Goal: Task Accomplishment & Management: Use online tool/utility

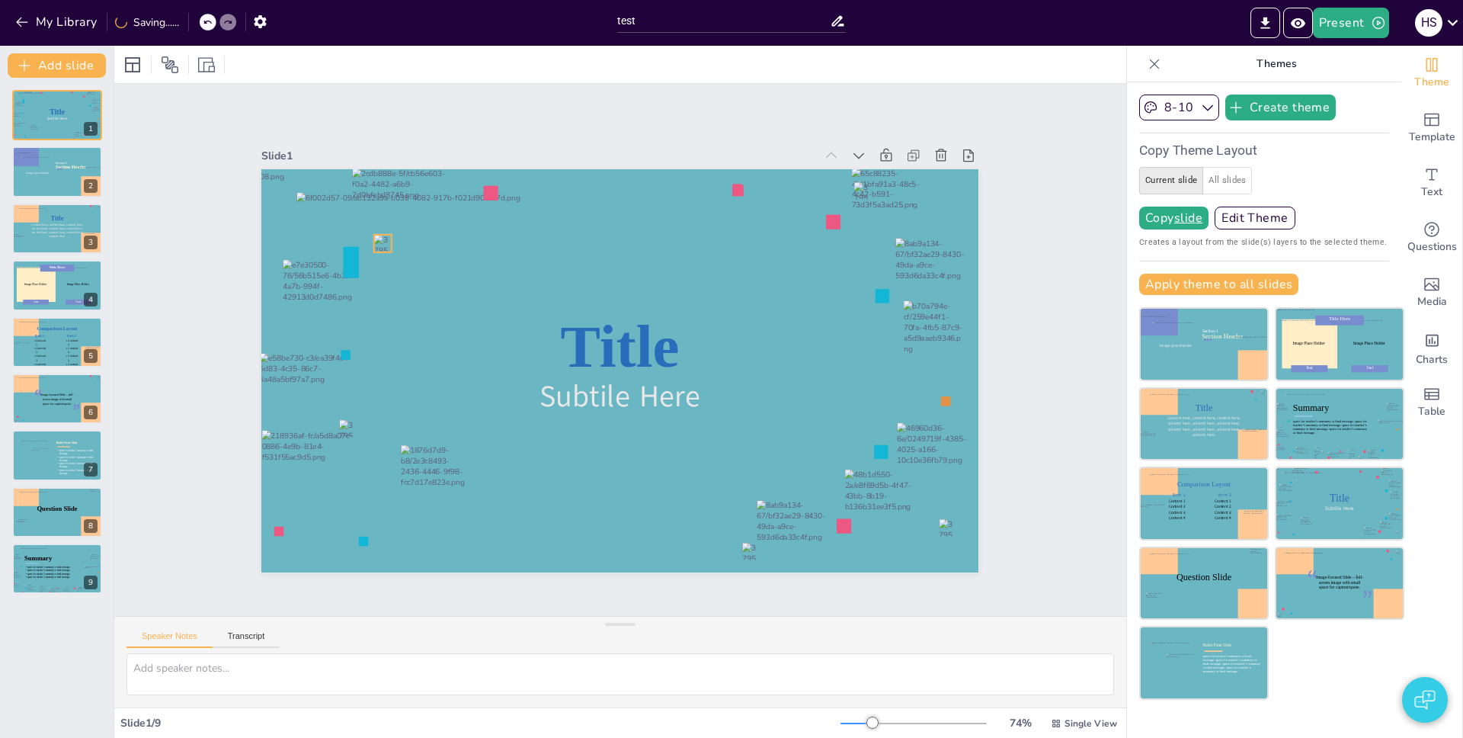
click at [374, 239] on div at bounding box center [383, 244] width 18 height 18
click at [416, 110] on div "Slide 1 Title Subtile Here Slide 2 Section Header Image placeholder Section 1 S…" at bounding box center [620, 350] width 1012 height 532
click at [481, 188] on div "Title Subtile Here" at bounding box center [619, 370] width 717 height 403
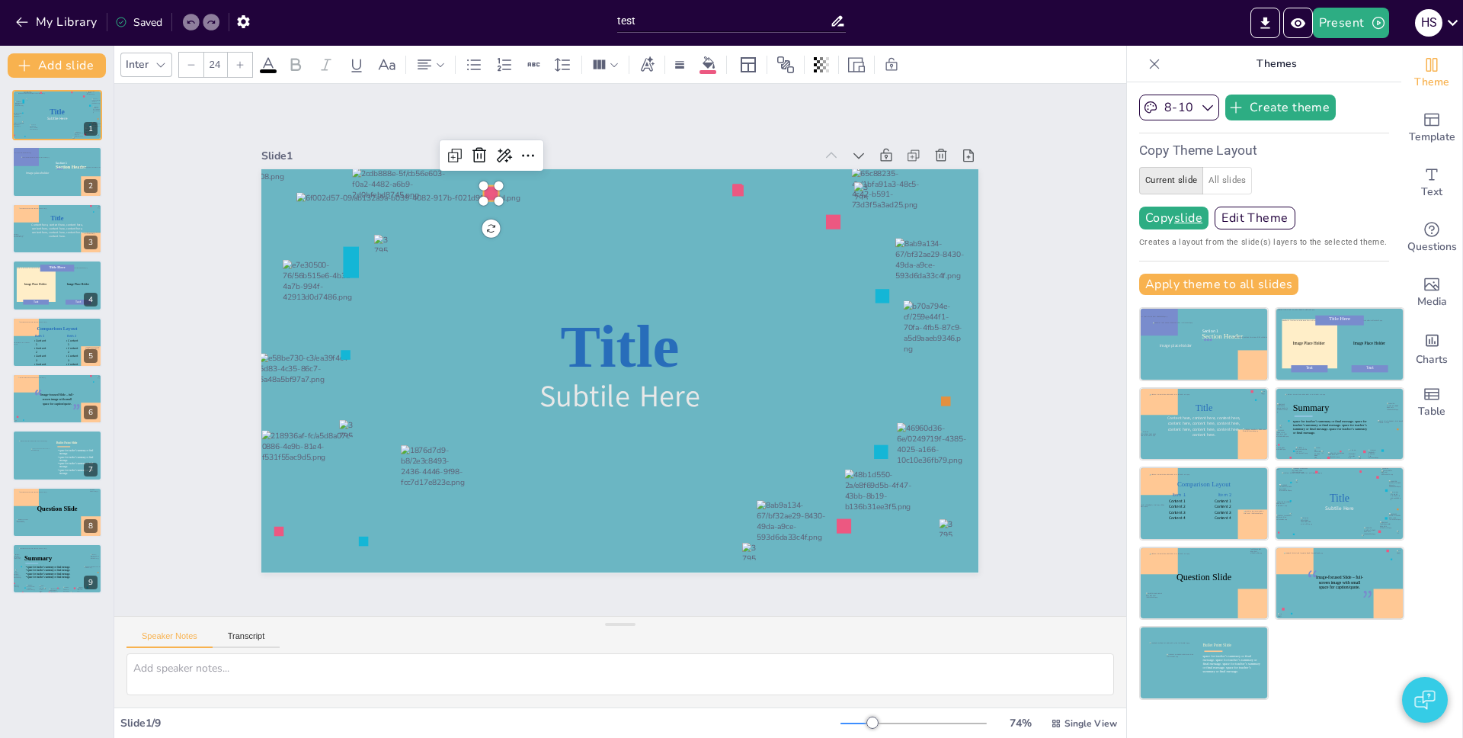
click at [373, 129] on div "Slide 1 Title Subtile Here Slide 2 Section Header Image placeholder Section 1 S…" at bounding box center [619, 349] width 717 height 446
click at [67, 50] on div "Add slide Title Subtile Here 1 Section Header Image placeholder Section 1 2 Tit…" at bounding box center [57, 392] width 114 height 692
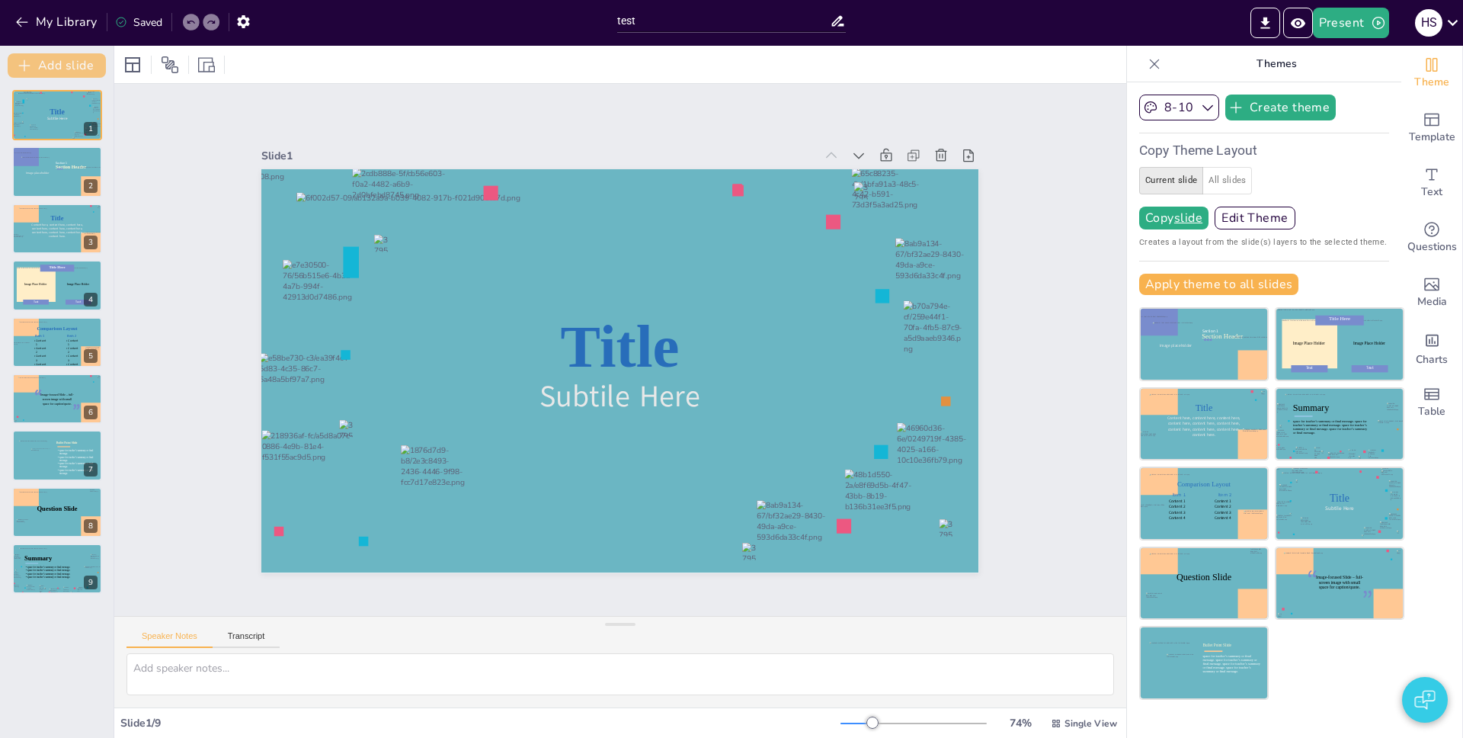
click at [73, 62] on button "Add slide" at bounding box center [57, 65] width 98 height 24
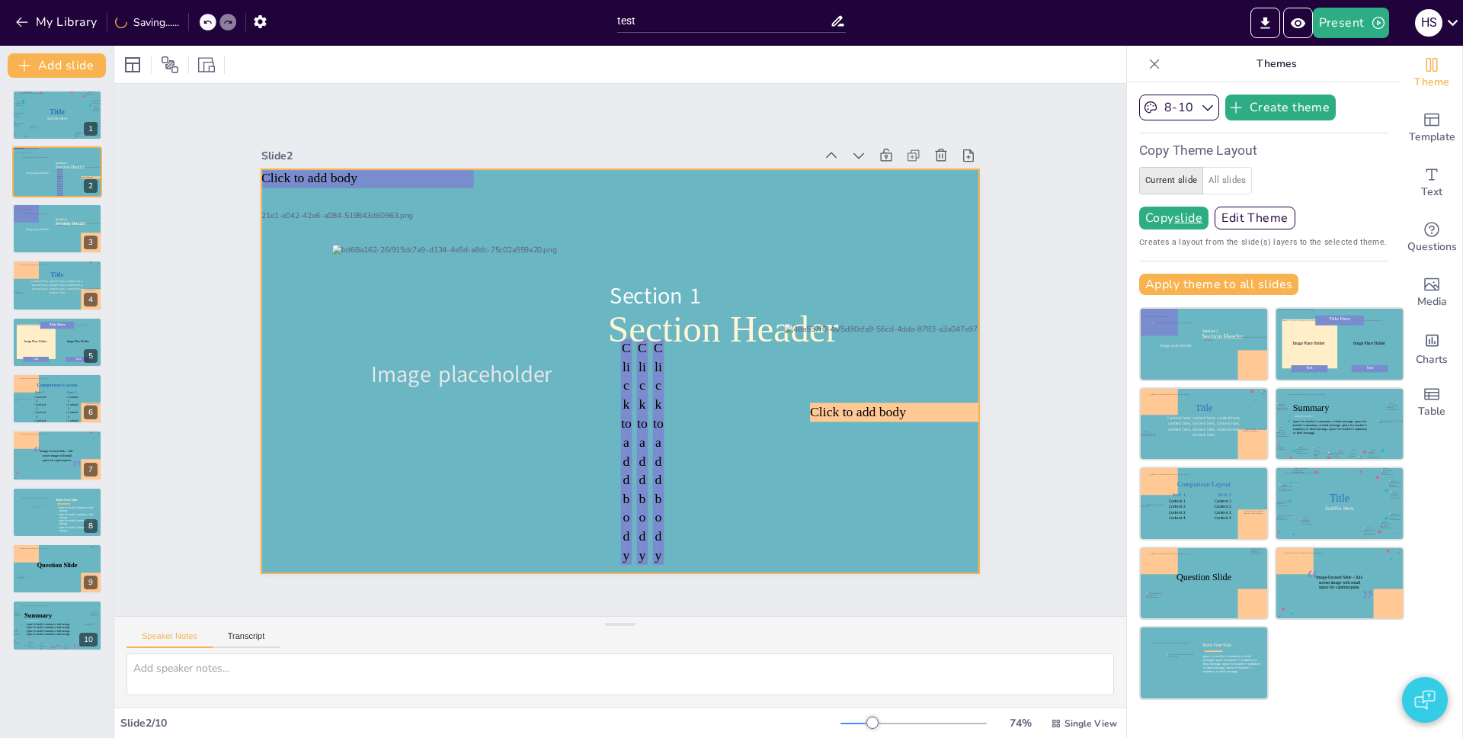
click at [685, 413] on div at bounding box center [619, 370] width 717 height 403
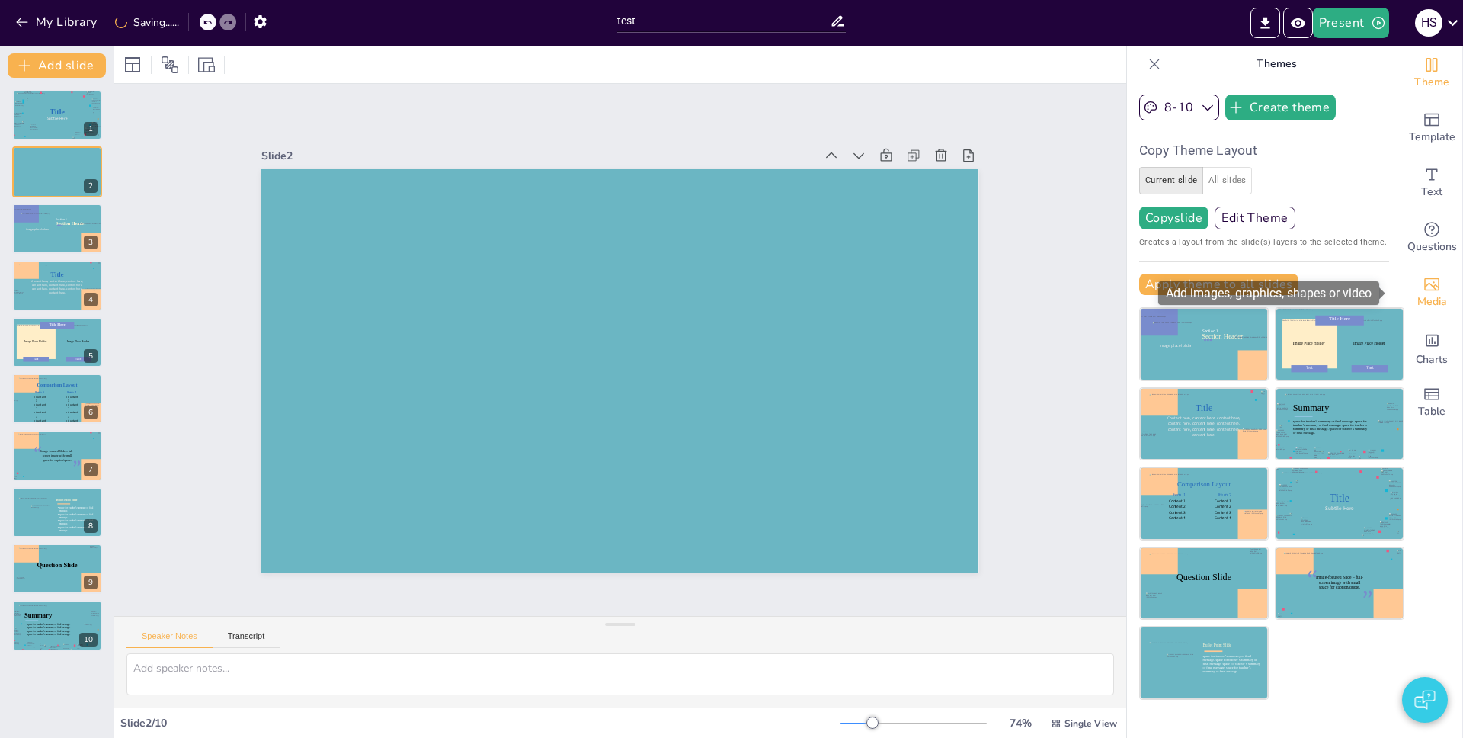
click at [1428, 303] on span "Media" at bounding box center [1432, 301] width 30 height 17
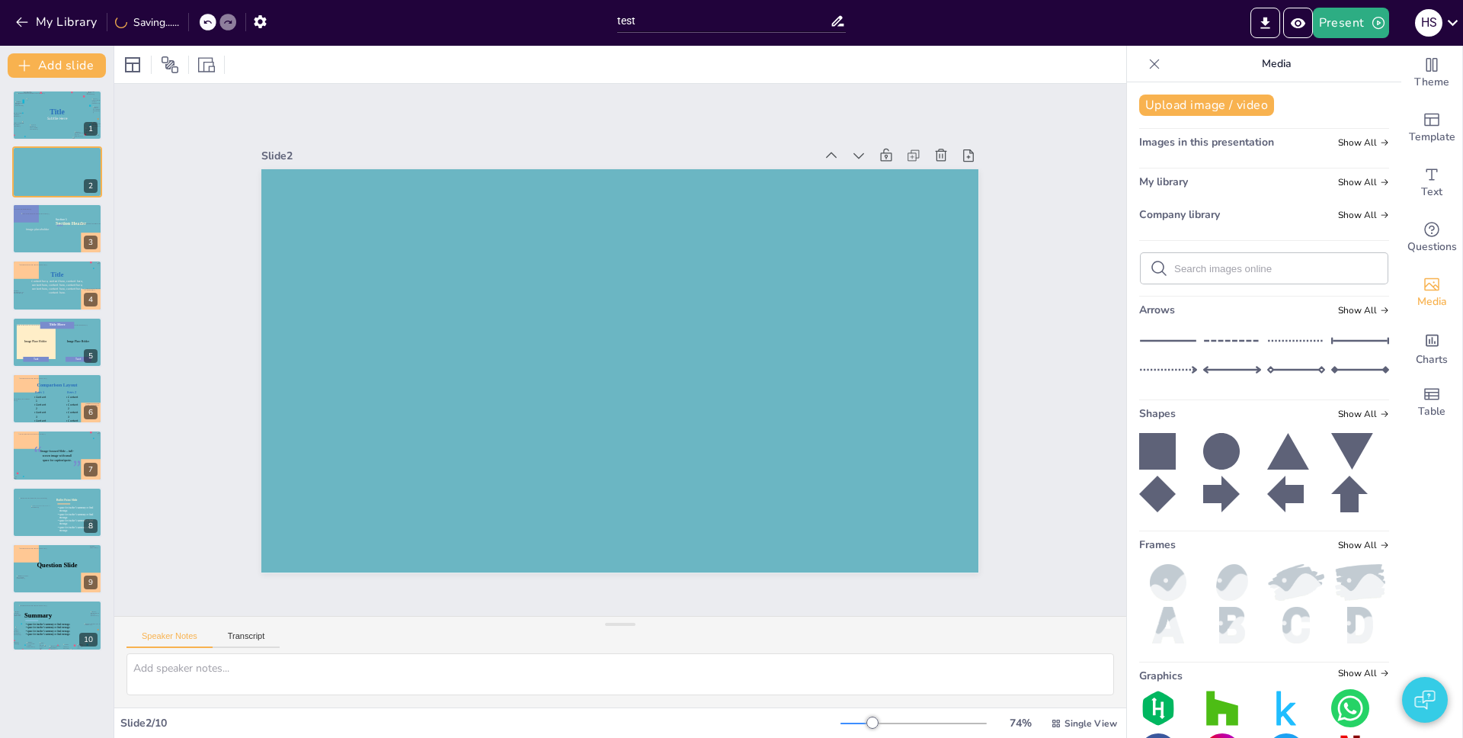
click at [1215, 493] on icon at bounding box center [1221, 494] width 37 height 37
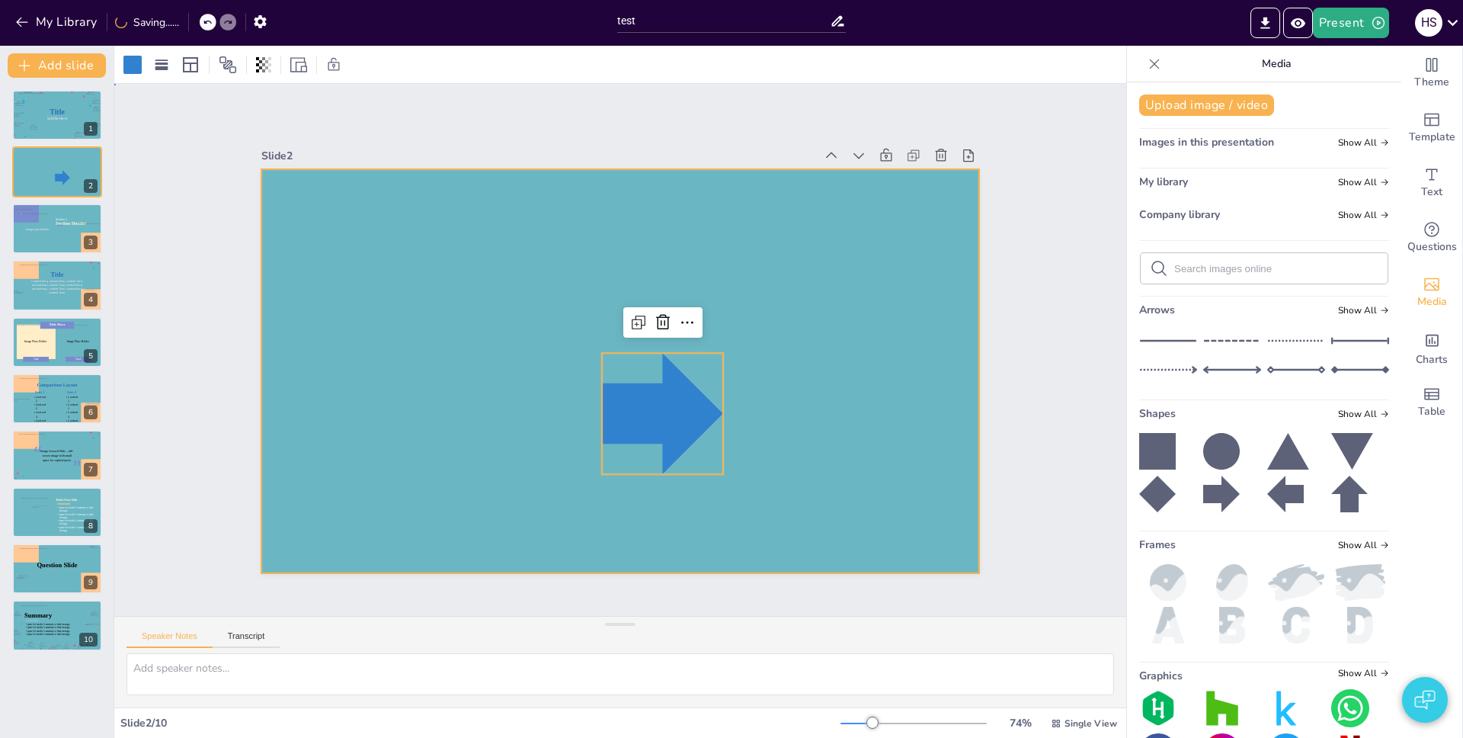
click at [472, 394] on div at bounding box center [619, 370] width 717 height 403
click at [626, 408] on div at bounding box center [662, 413] width 121 height 121
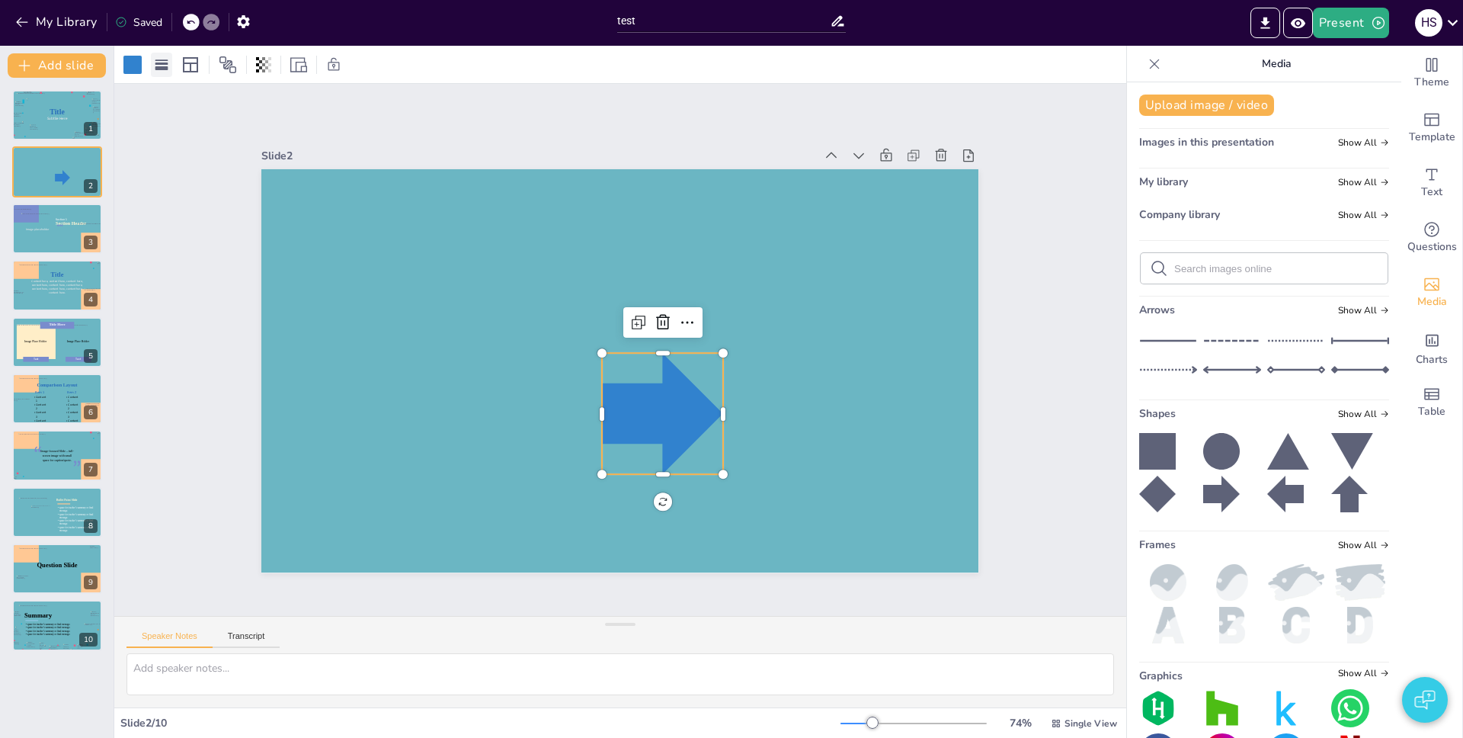
click at [155, 63] on rect at bounding box center [161, 63] width 13 height 2
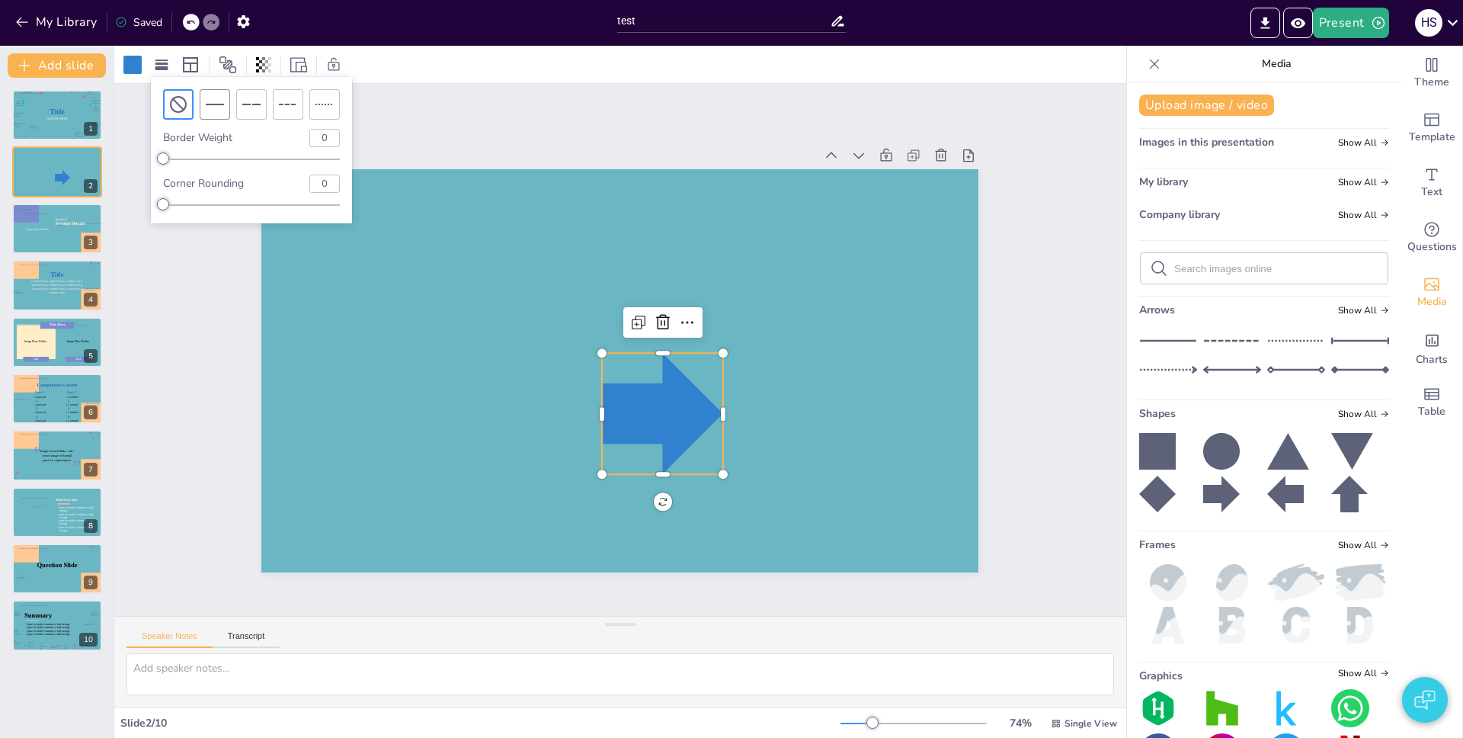
click at [207, 98] on icon at bounding box center [215, 104] width 18 height 18
type input "4"
click at [602, 116] on div "Slide 1 Title Subtile Here Slide 2 Slide 3 Section Header Image placeholder Sec…" at bounding box center [620, 350] width 1012 height 532
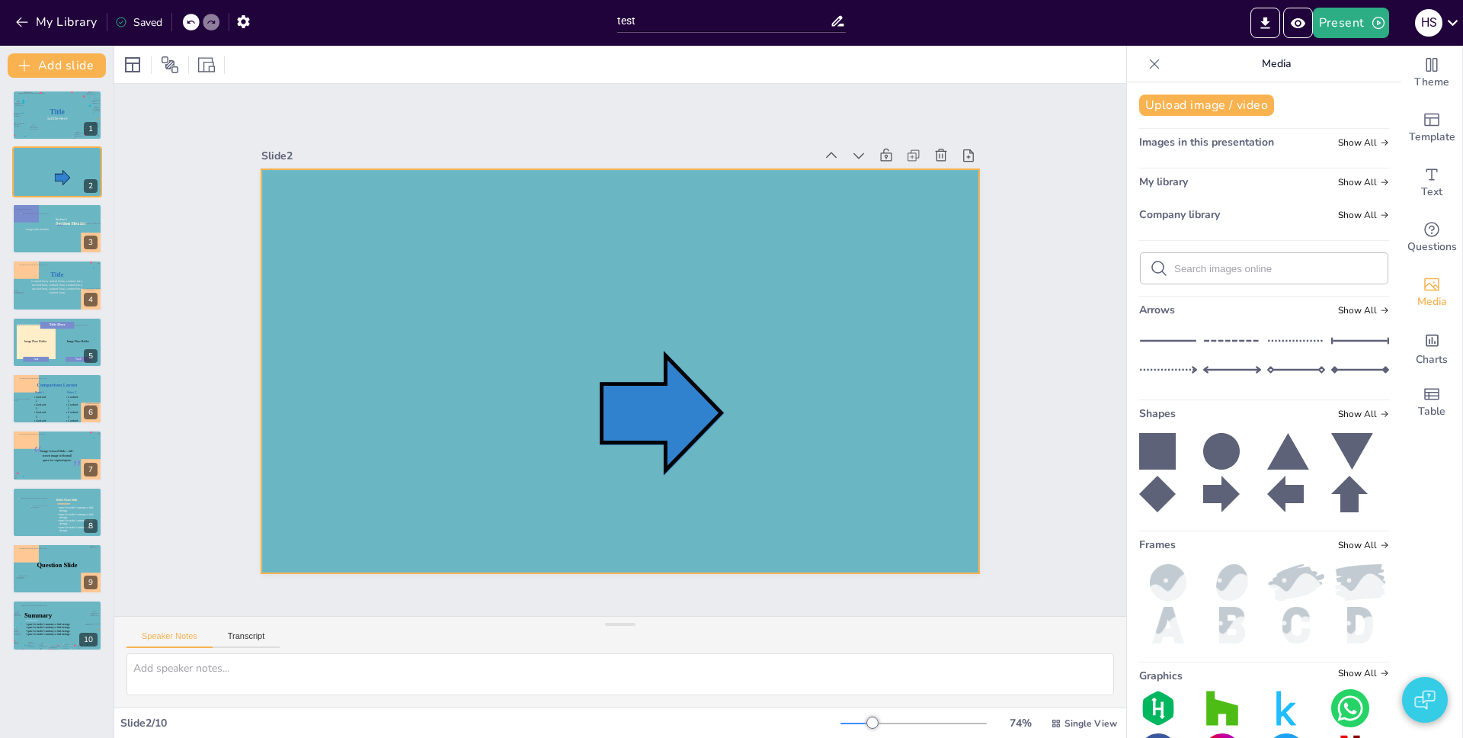
click at [506, 332] on div at bounding box center [619, 370] width 717 height 403
click at [656, 417] on icon at bounding box center [663, 414] width 126 height 126
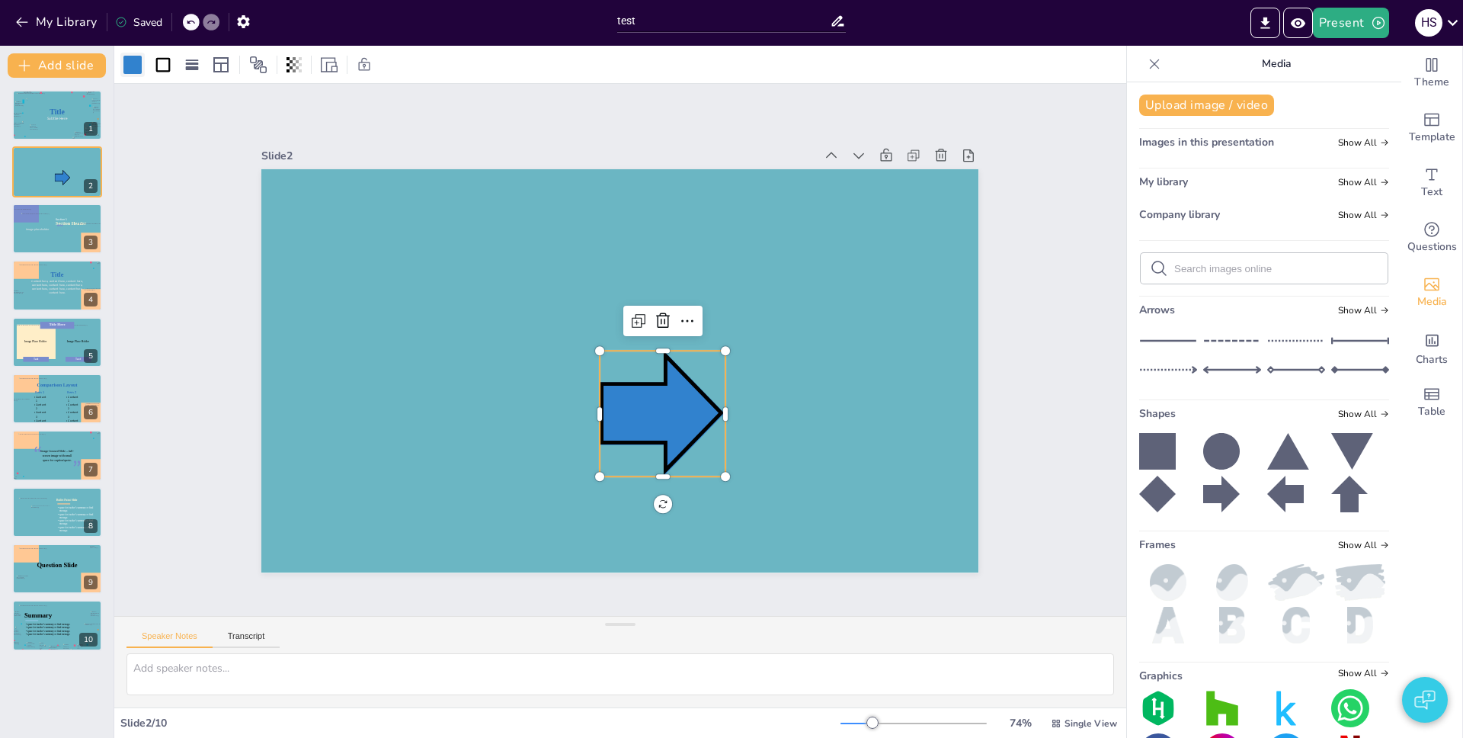
click at [137, 63] on div at bounding box center [132, 65] width 18 height 18
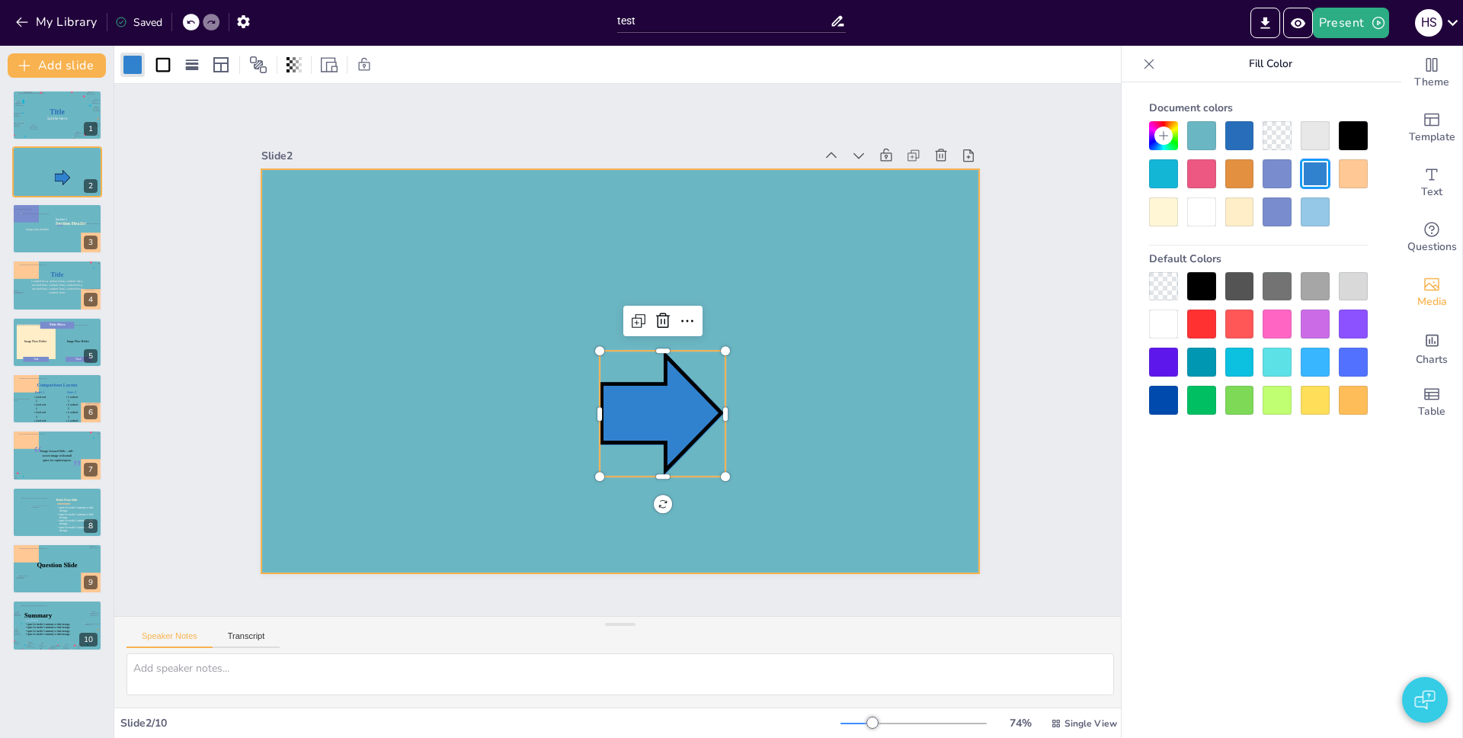
click at [804, 323] on div at bounding box center [619, 370] width 717 height 403
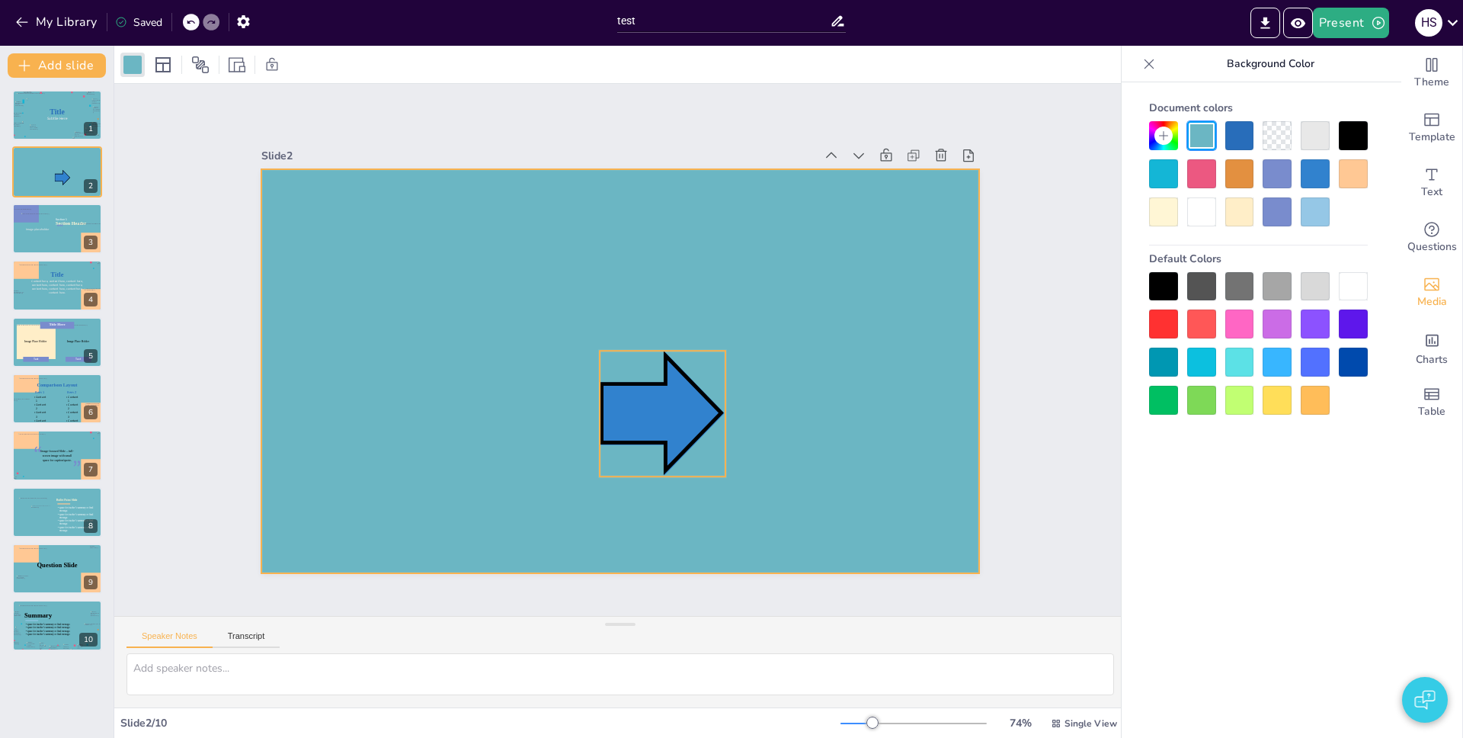
click at [657, 408] on icon at bounding box center [663, 414] width 126 height 126
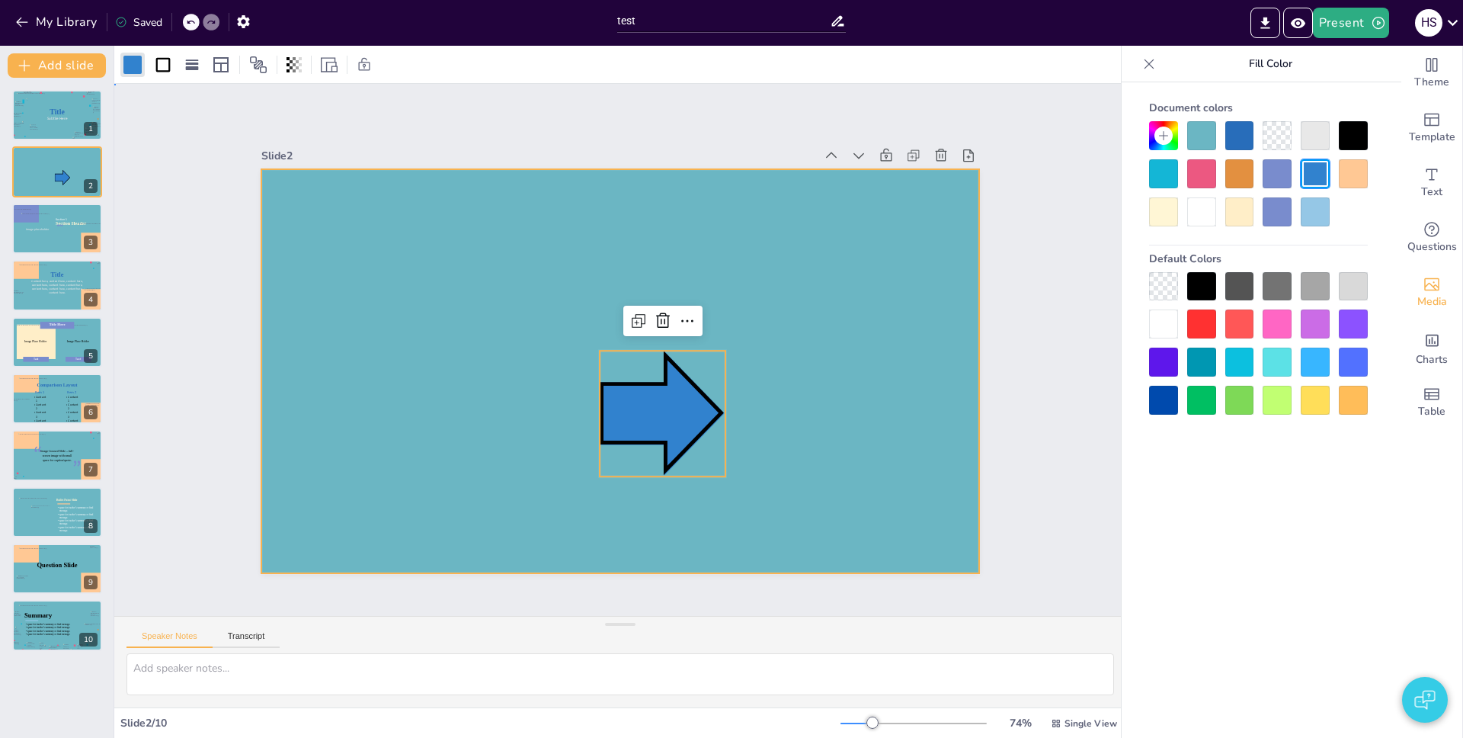
click at [786, 396] on div at bounding box center [619, 370] width 717 height 403
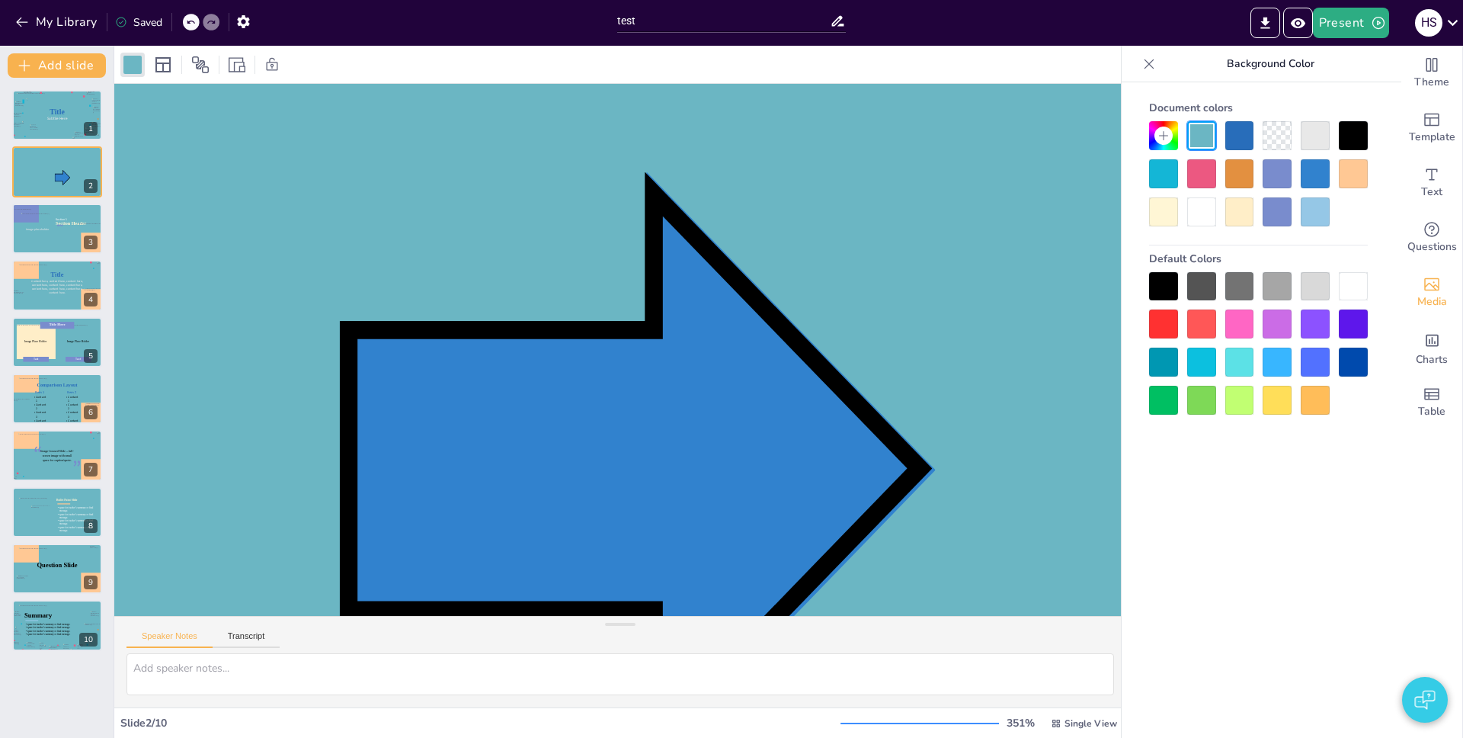
scroll to position [821, 1555]
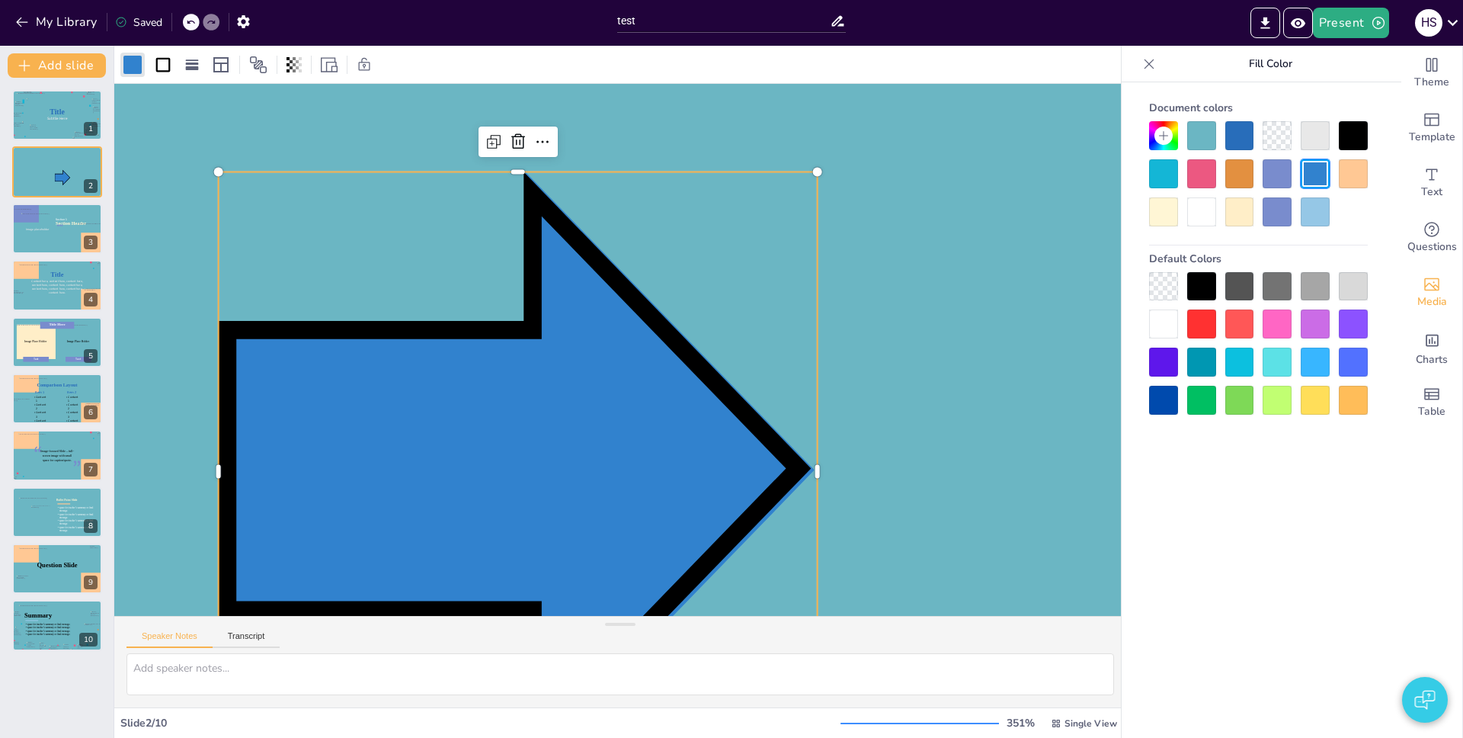
click at [578, 376] on icon at bounding box center [518, 471] width 599 height 599
click at [847, 303] on div at bounding box center [314, 268] width 3425 height 1926
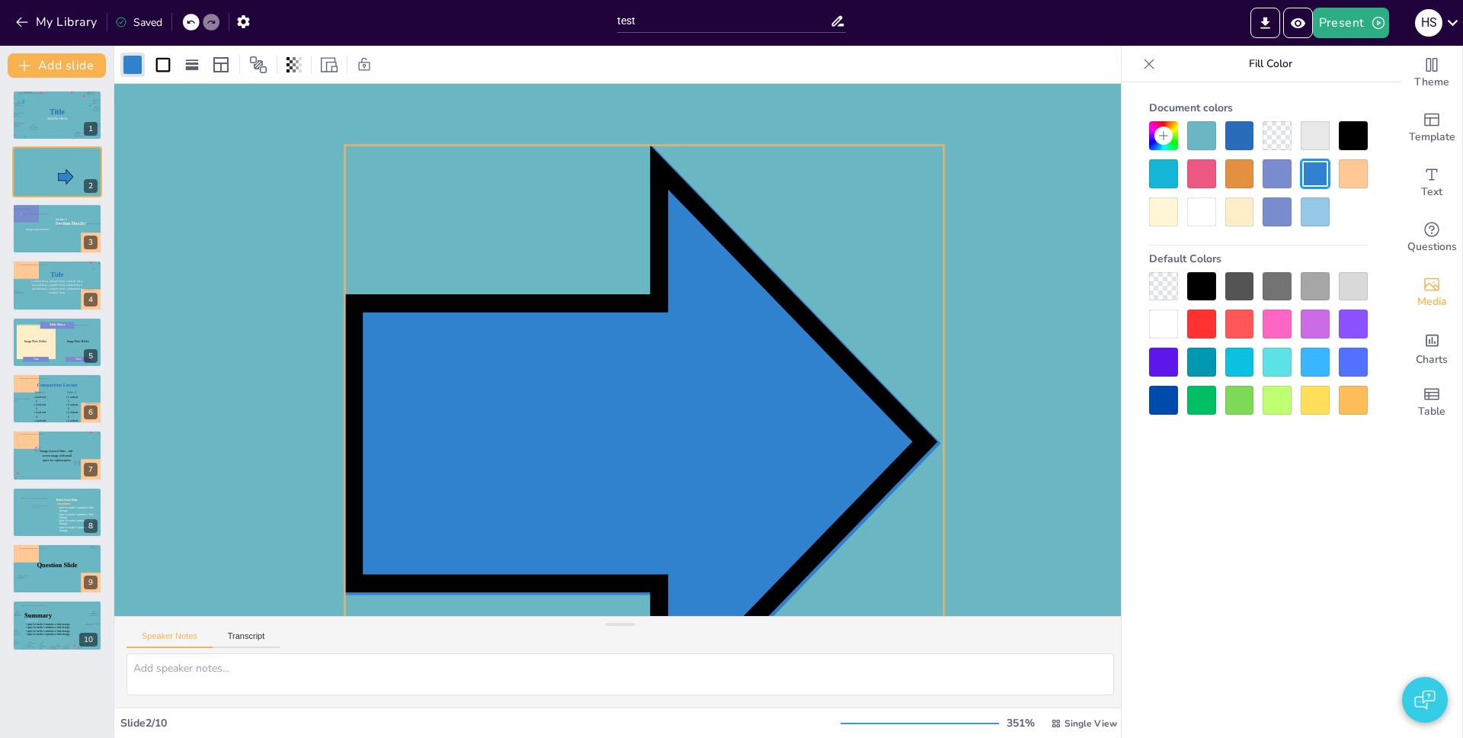
drag, startPoint x: 607, startPoint y: 376, endPoint x: 761, endPoint y: 347, distance: 155.7
click at [761, 347] on icon at bounding box center [644, 445] width 599 height 599
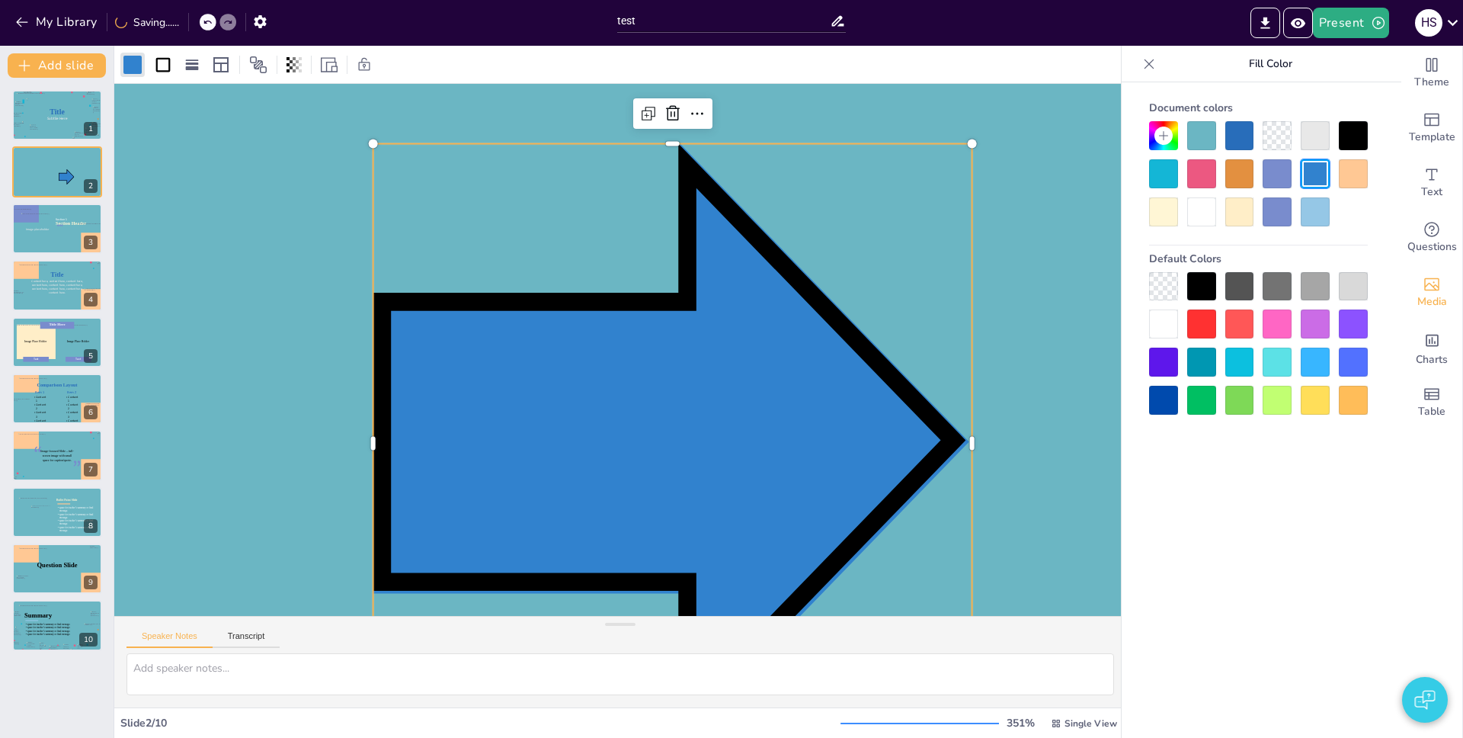
click at [317, 378] on div at bounding box center [314, 268] width 3425 height 1926
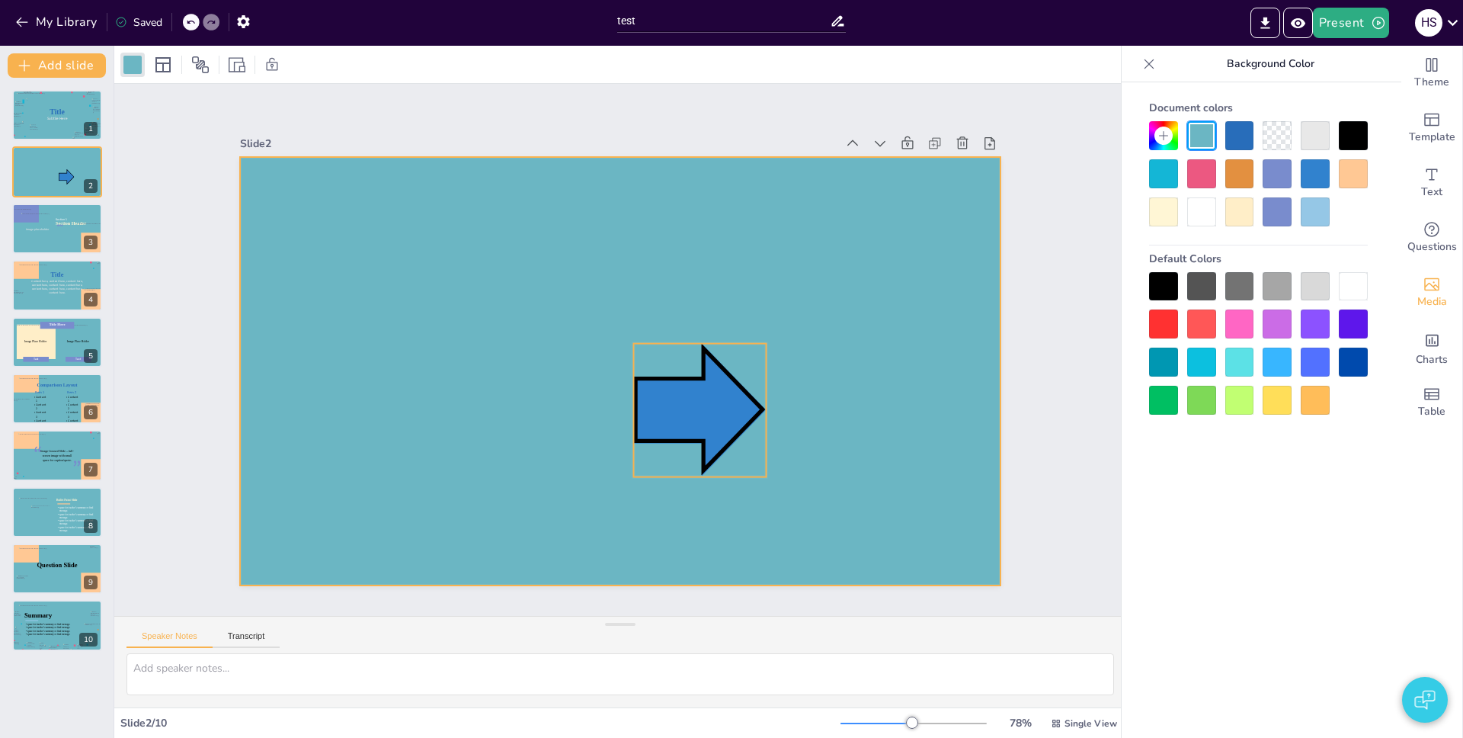
scroll to position [0, 0]
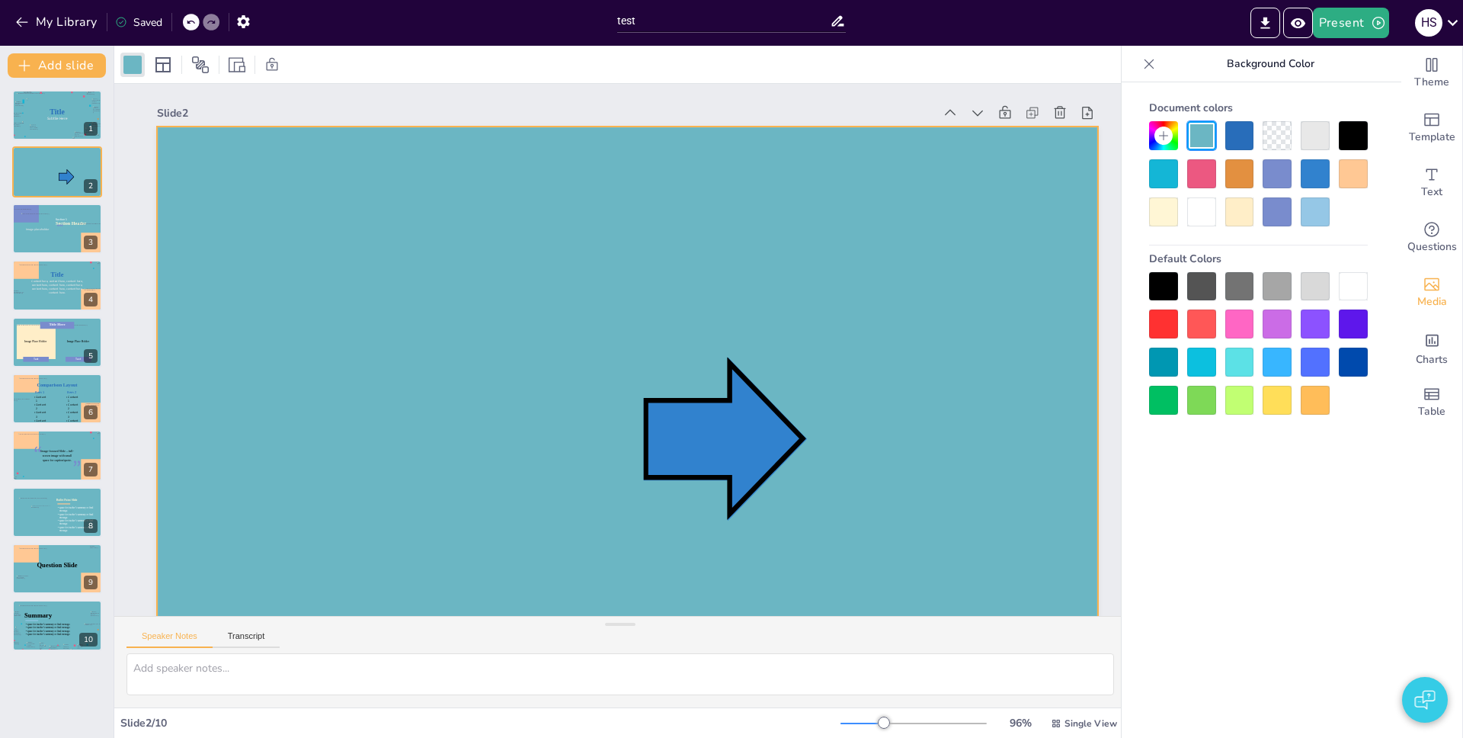
click at [894, 390] on div at bounding box center [627, 390] width 941 height 529
click at [745, 472] on icon at bounding box center [725, 439] width 165 height 165
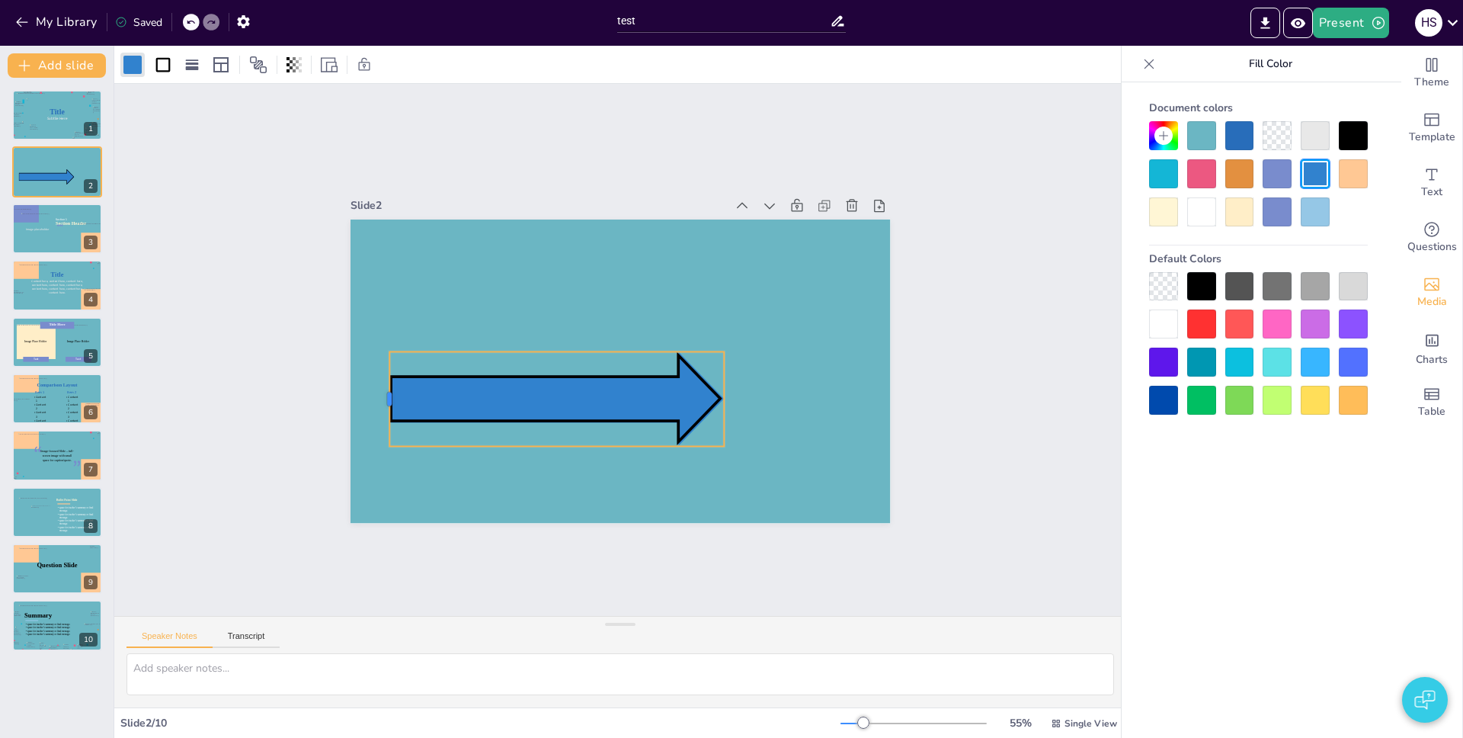
drag, startPoint x: 616, startPoint y: 390, endPoint x: 376, endPoint y: 417, distance: 241.5
click at [377, 417] on div at bounding box center [383, 398] width 12 height 94
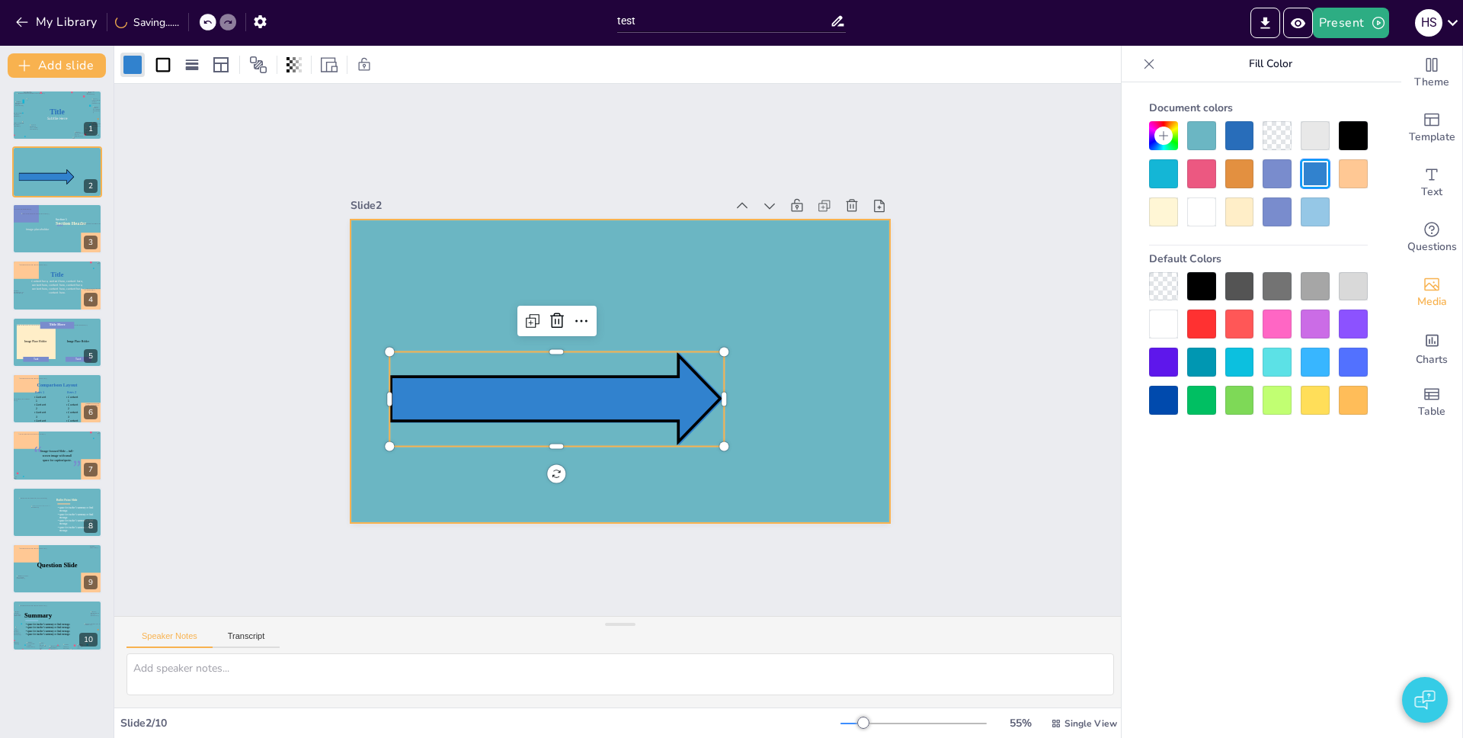
click at [771, 402] on div at bounding box center [621, 370] width 540 height 303
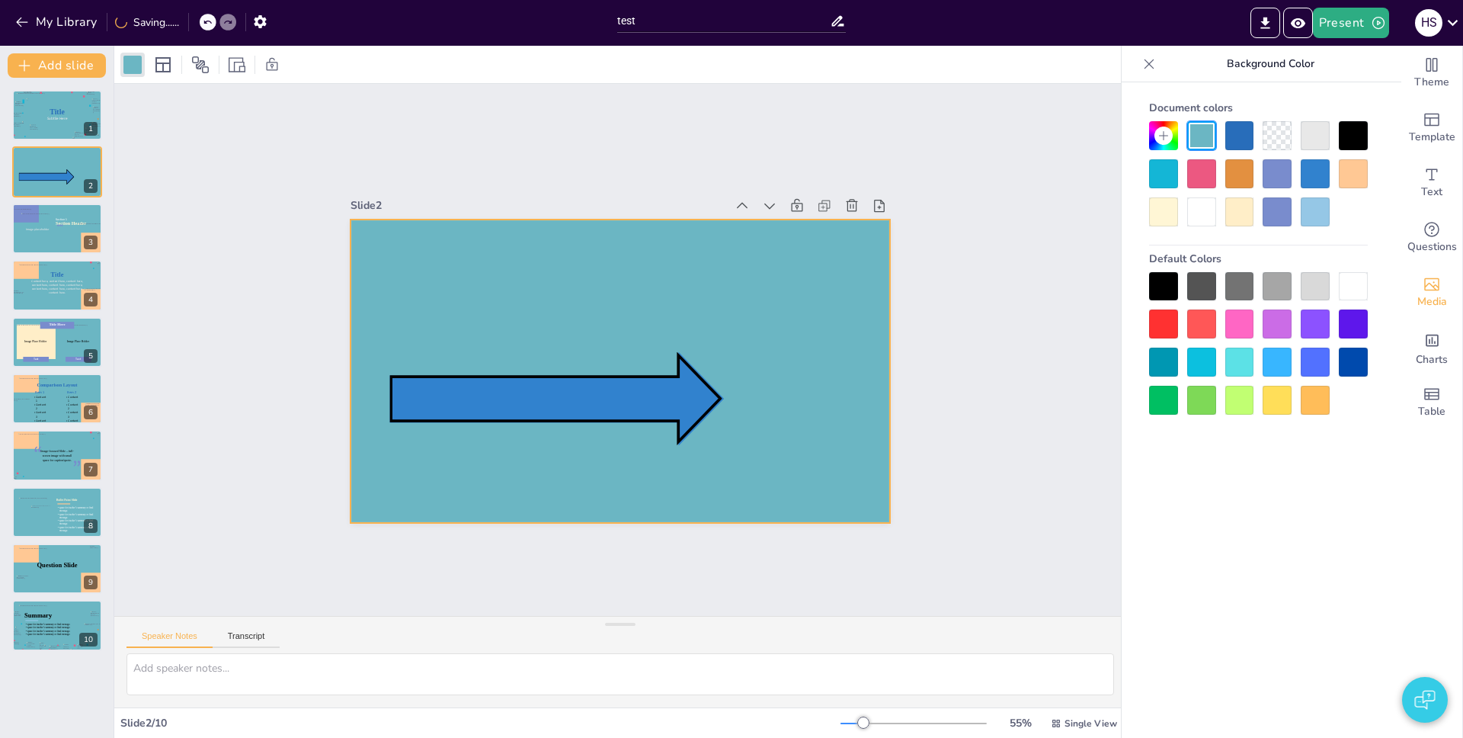
click at [713, 392] on div at bounding box center [621, 370] width 540 height 303
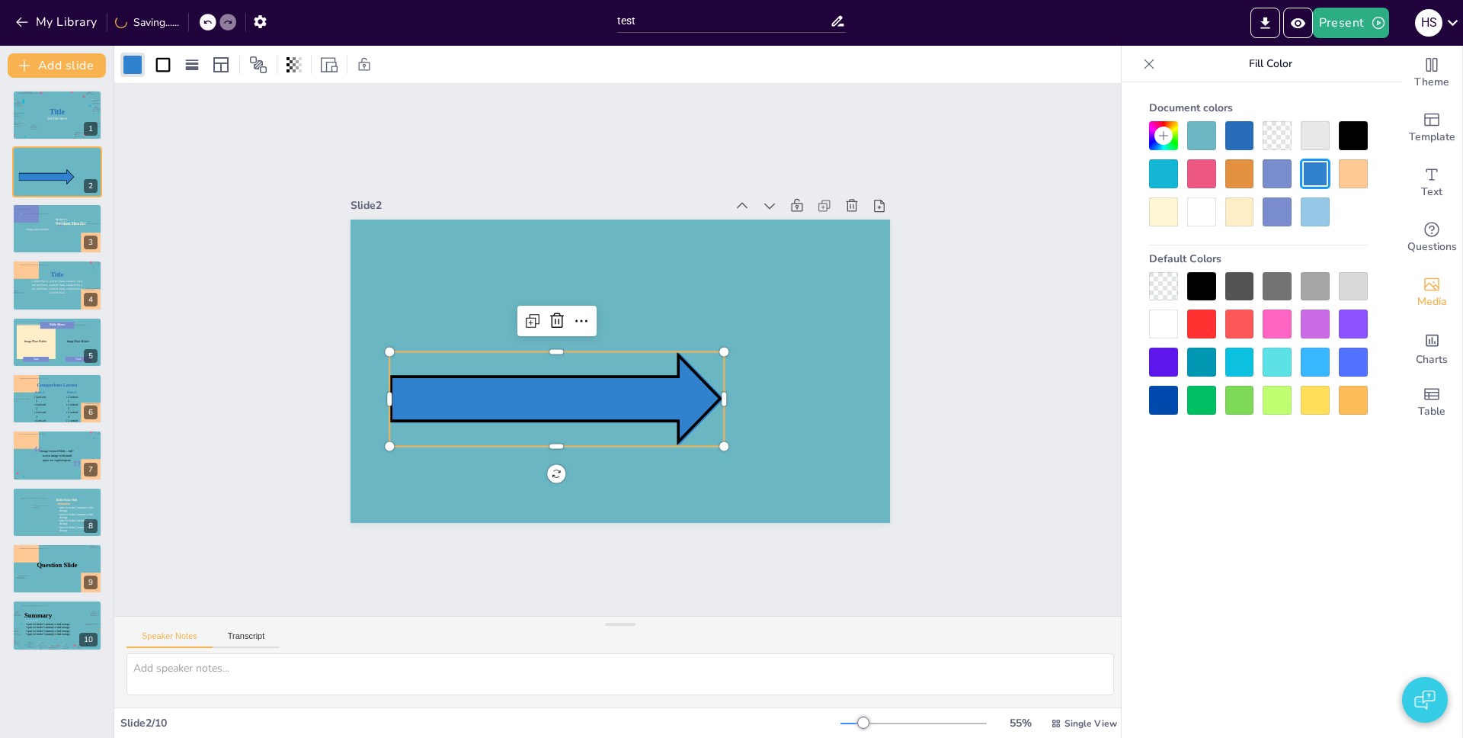
click at [706, 389] on icon at bounding box center [556, 398] width 335 height 94
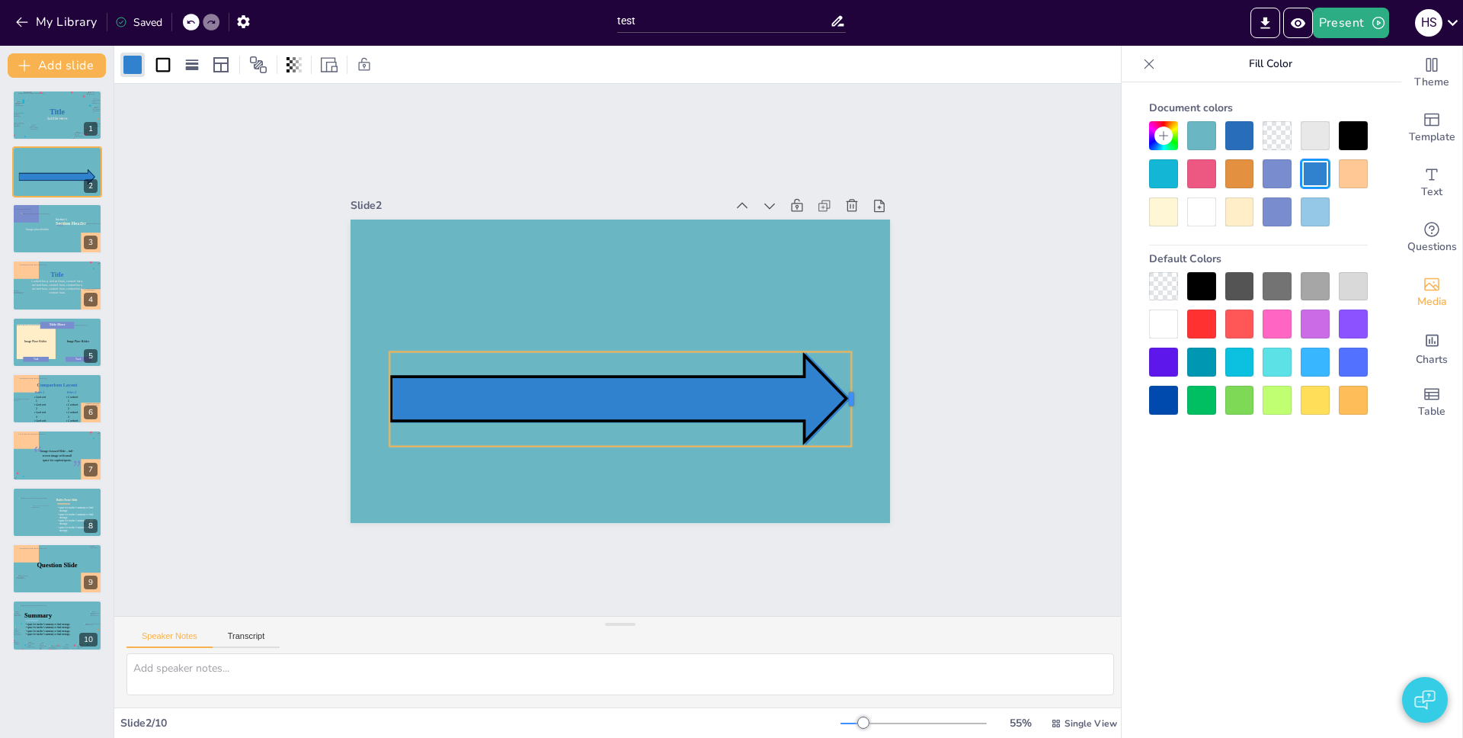
drag, startPoint x: 713, startPoint y: 392, endPoint x: 840, endPoint y: 394, distance: 127.3
click at [851, 394] on div at bounding box center [857, 398] width 12 height 94
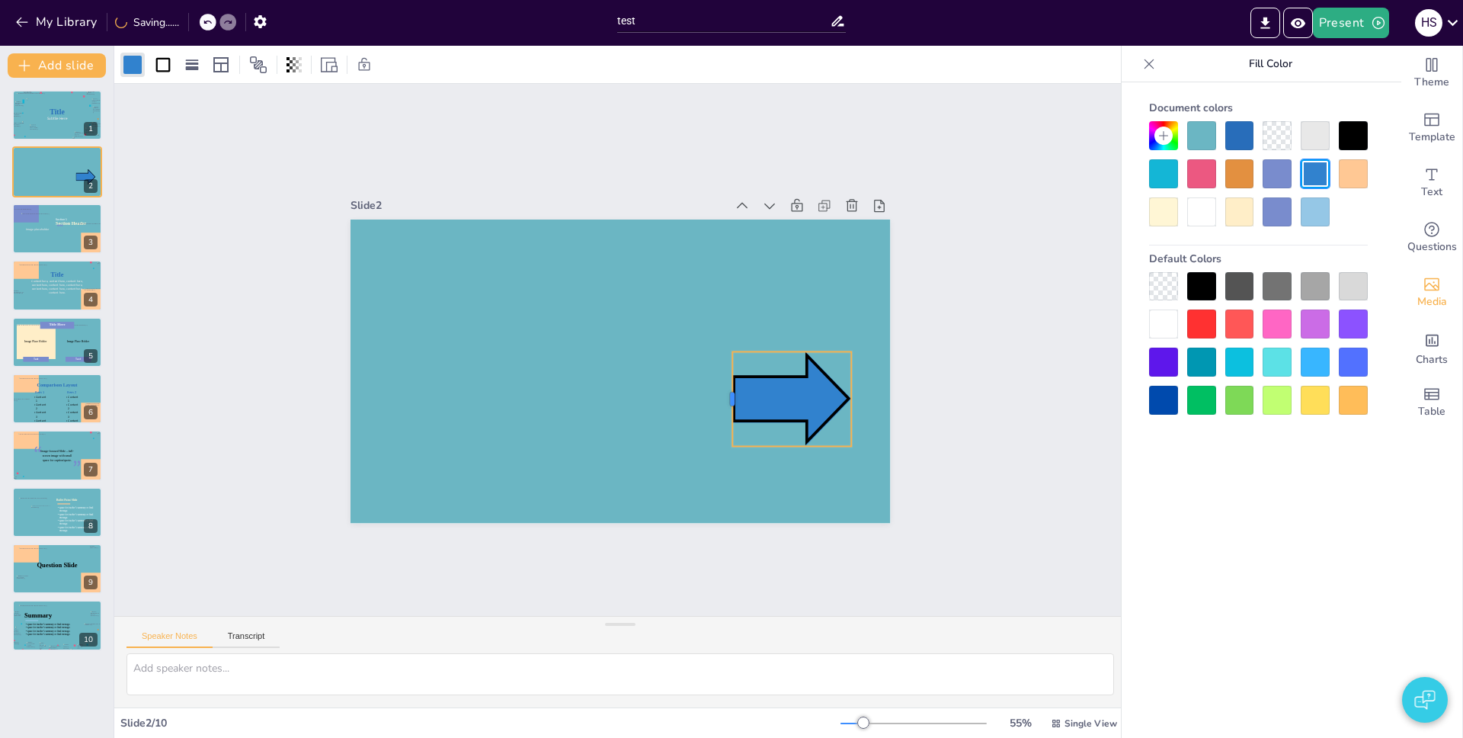
drag, startPoint x: 375, startPoint y: 391, endPoint x: 718, endPoint y: 412, distance: 343.6
click at [720, 412] on div at bounding box center [726, 398] width 12 height 94
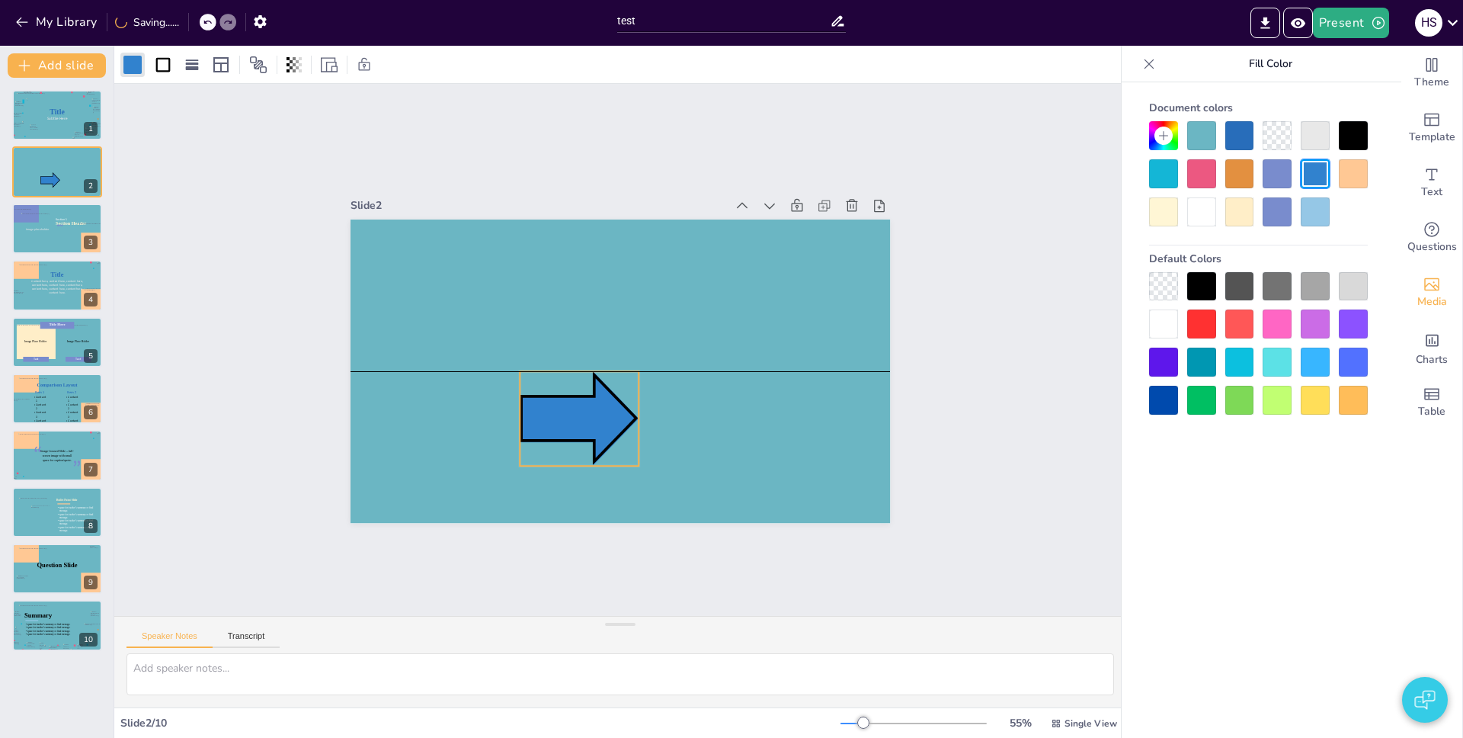
drag, startPoint x: 789, startPoint y: 411, endPoint x: 552, endPoint y: 434, distance: 238.0
click at [552, 434] on icon at bounding box center [579, 418] width 119 height 94
drag, startPoint x: 610, startPoint y: 415, endPoint x: 716, endPoint y: 413, distance: 106.7
click at [716, 413] on div at bounding box center [718, 418] width 12 height 94
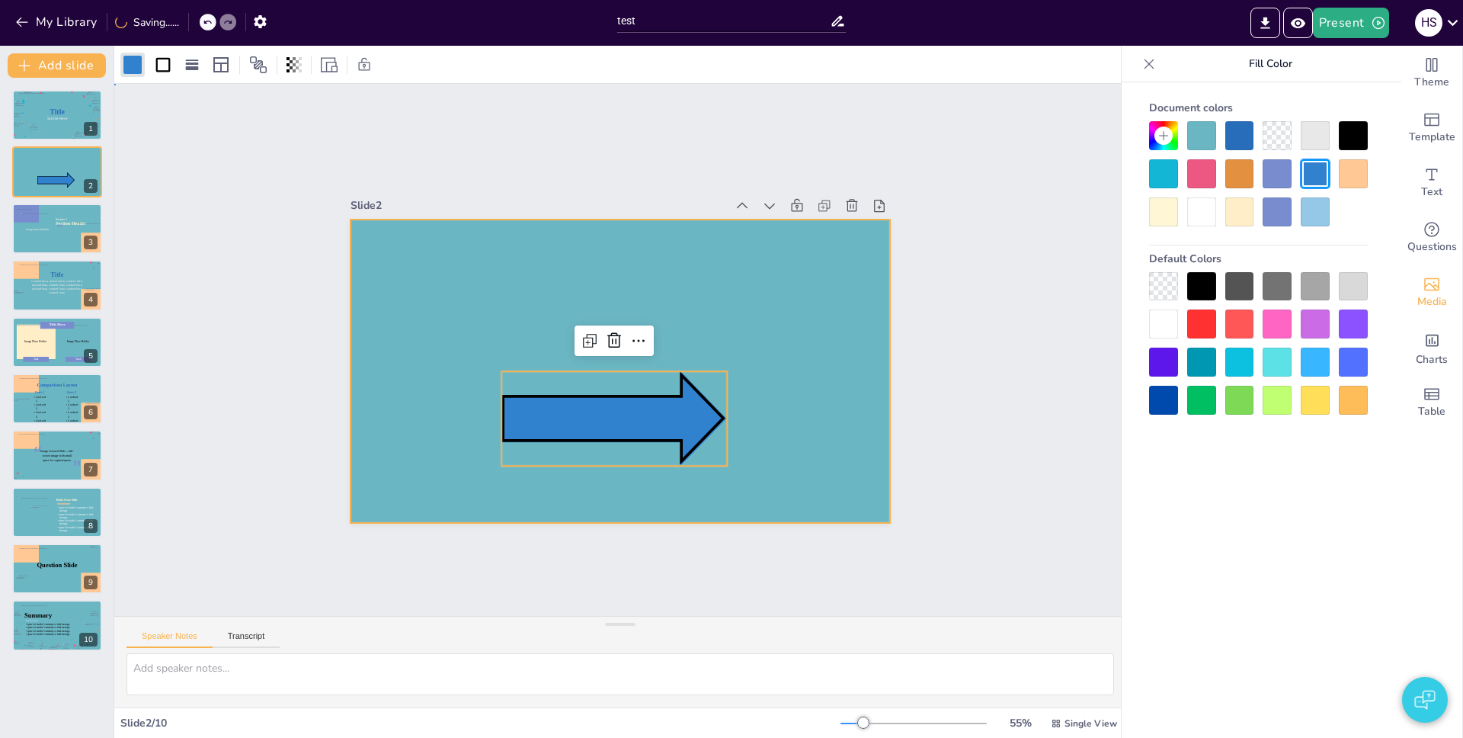
click at [785, 413] on div at bounding box center [621, 370] width 540 height 303
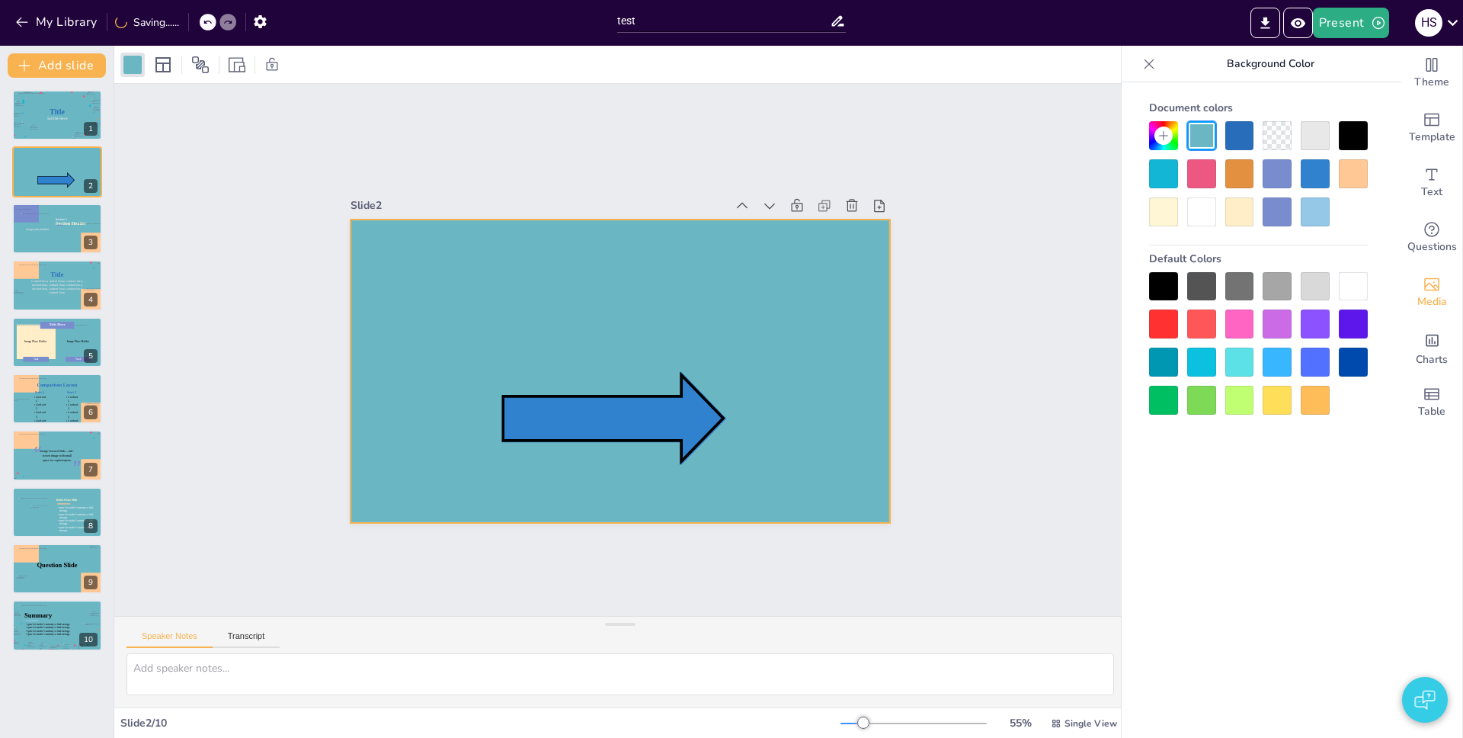
click at [834, 452] on div at bounding box center [621, 370] width 540 height 303
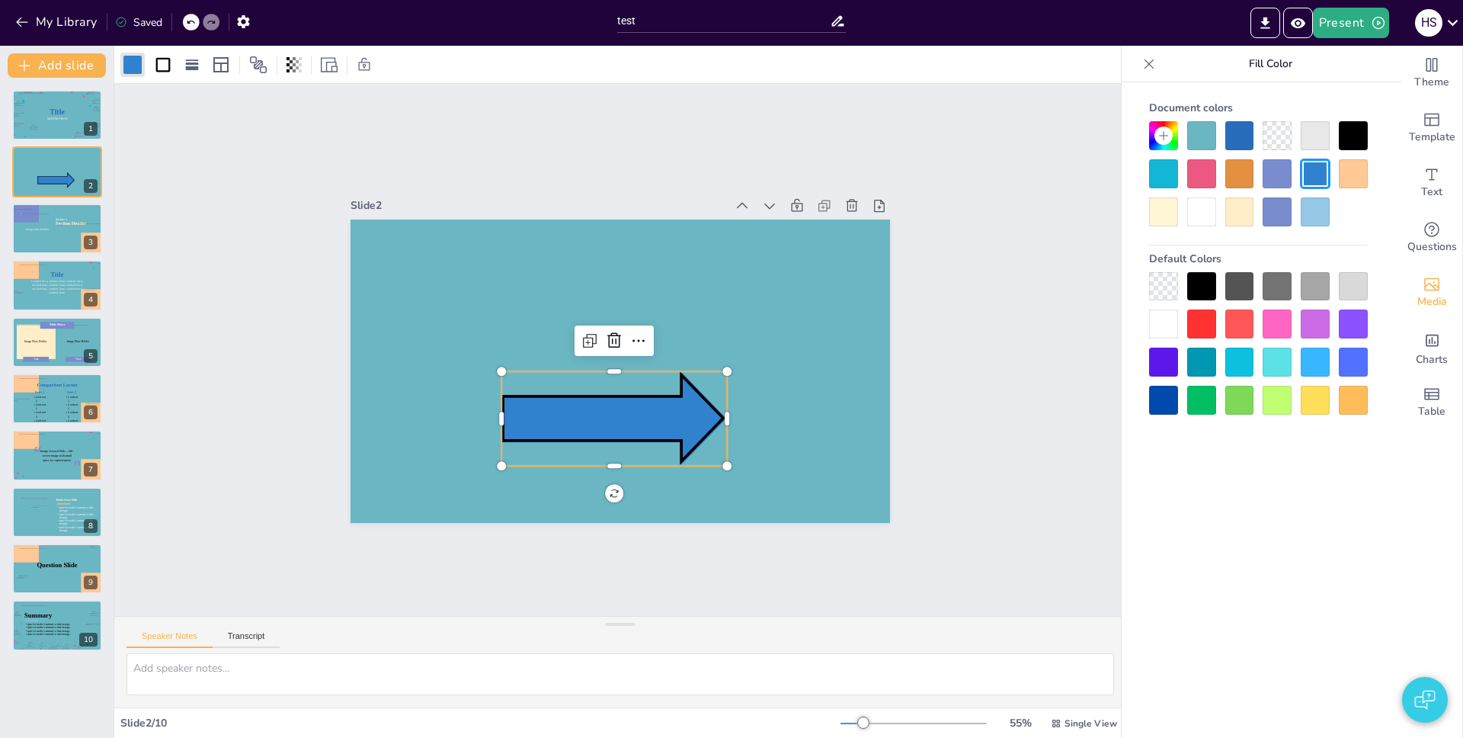
click at [658, 392] on icon at bounding box center [614, 418] width 226 height 94
click at [695, 261] on div at bounding box center [621, 370] width 540 height 303
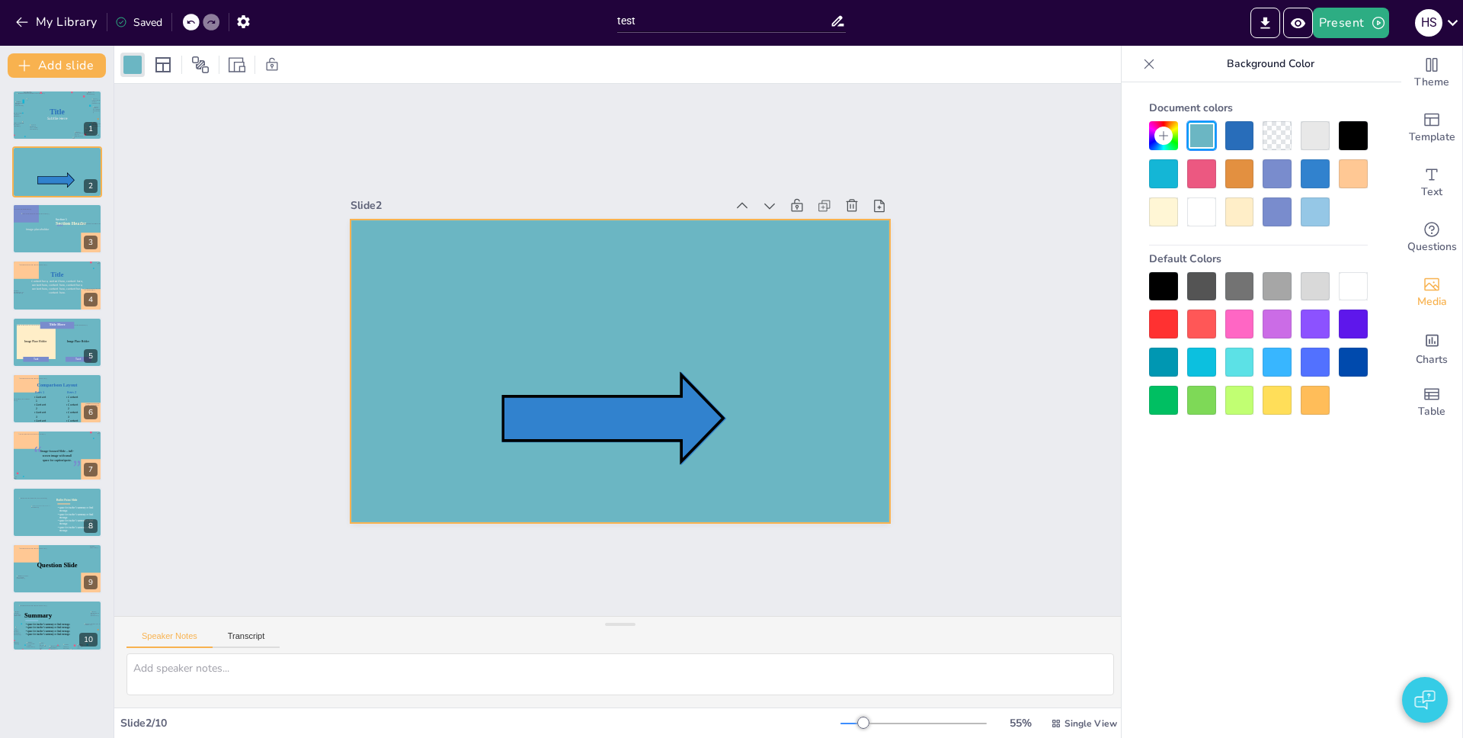
click at [584, 270] on div at bounding box center [621, 370] width 540 height 303
click at [638, 405] on icon at bounding box center [614, 418] width 226 height 94
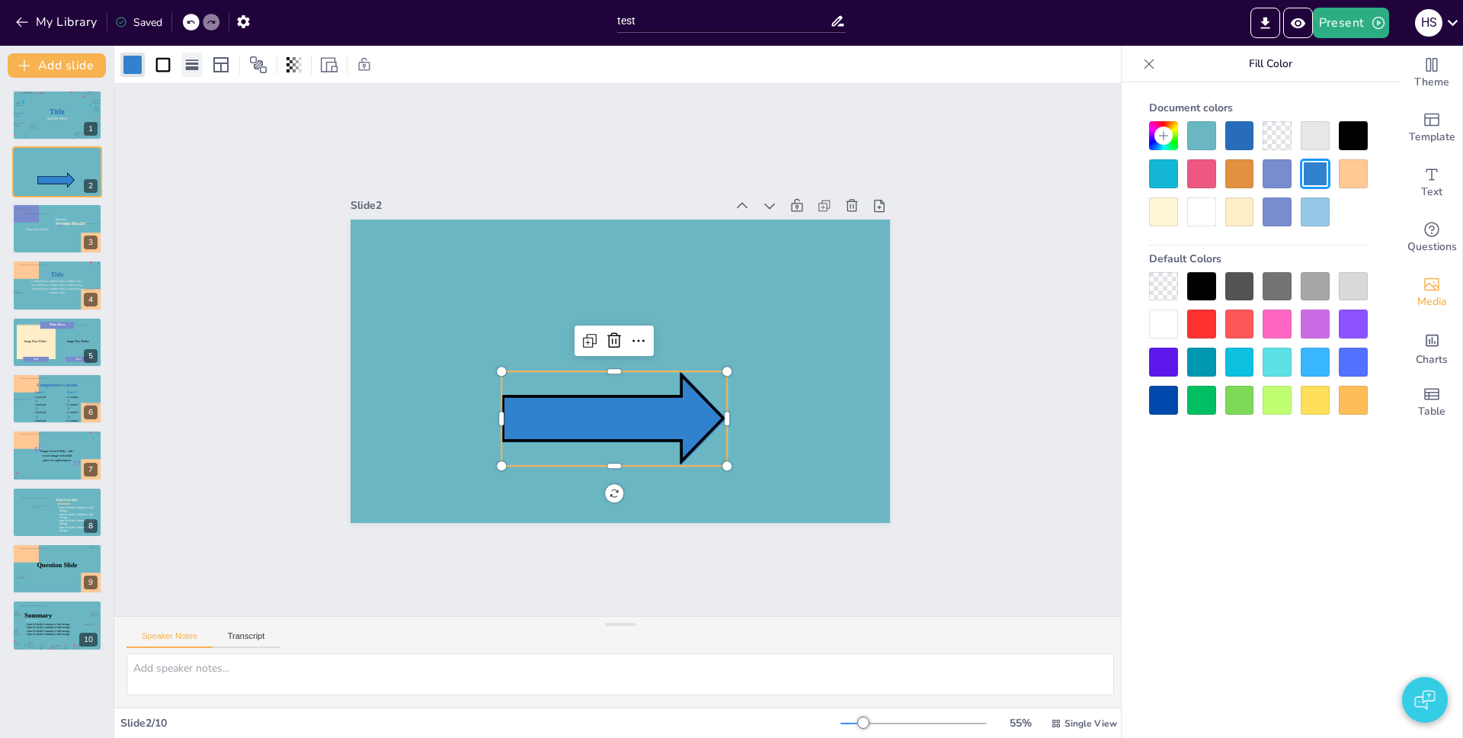
click at [182, 55] on div at bounding box center [191, 65] width 21 height 24
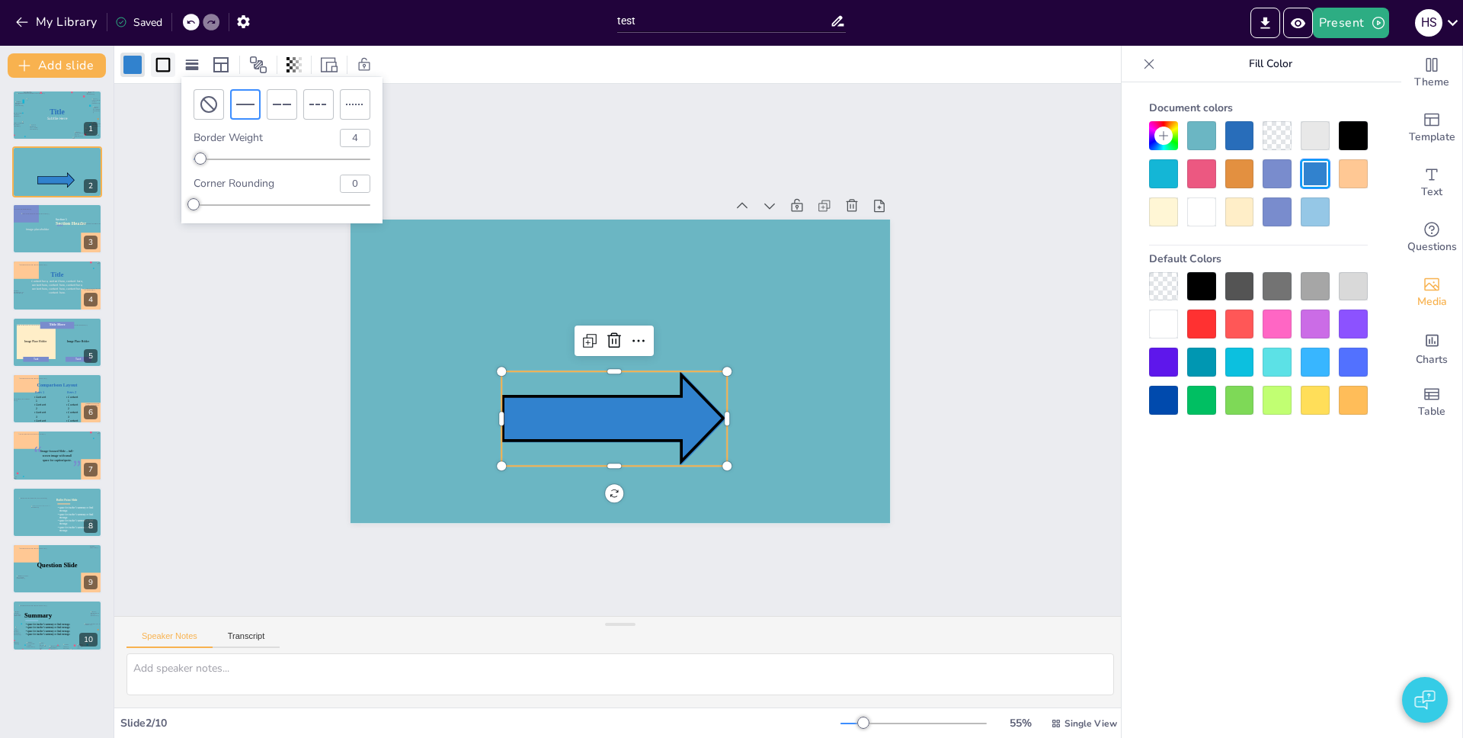
click at [168, 72] on icon at bounding box center [163, 65] width 18 height 18
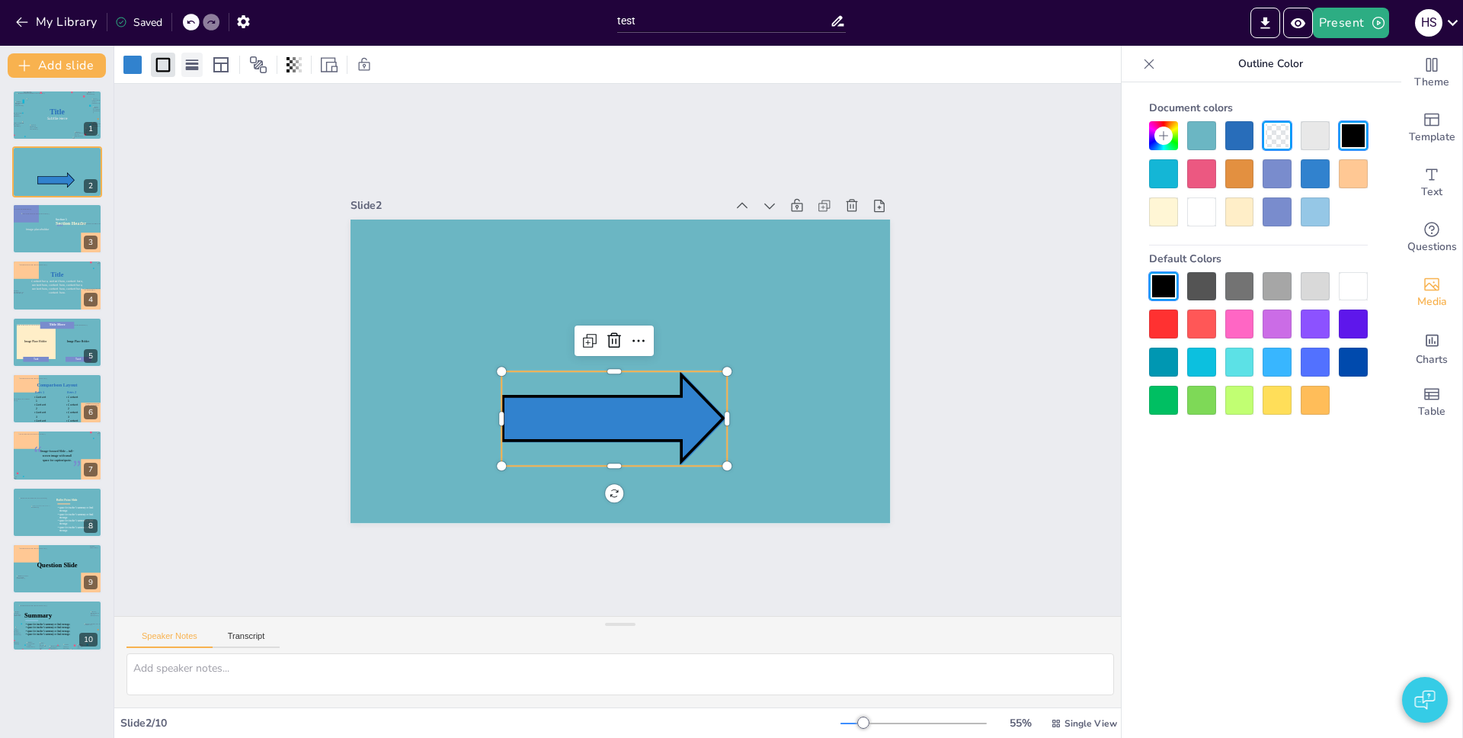
click at [198, 71] on icon at bounding box center [191, 64] width 15 height 15
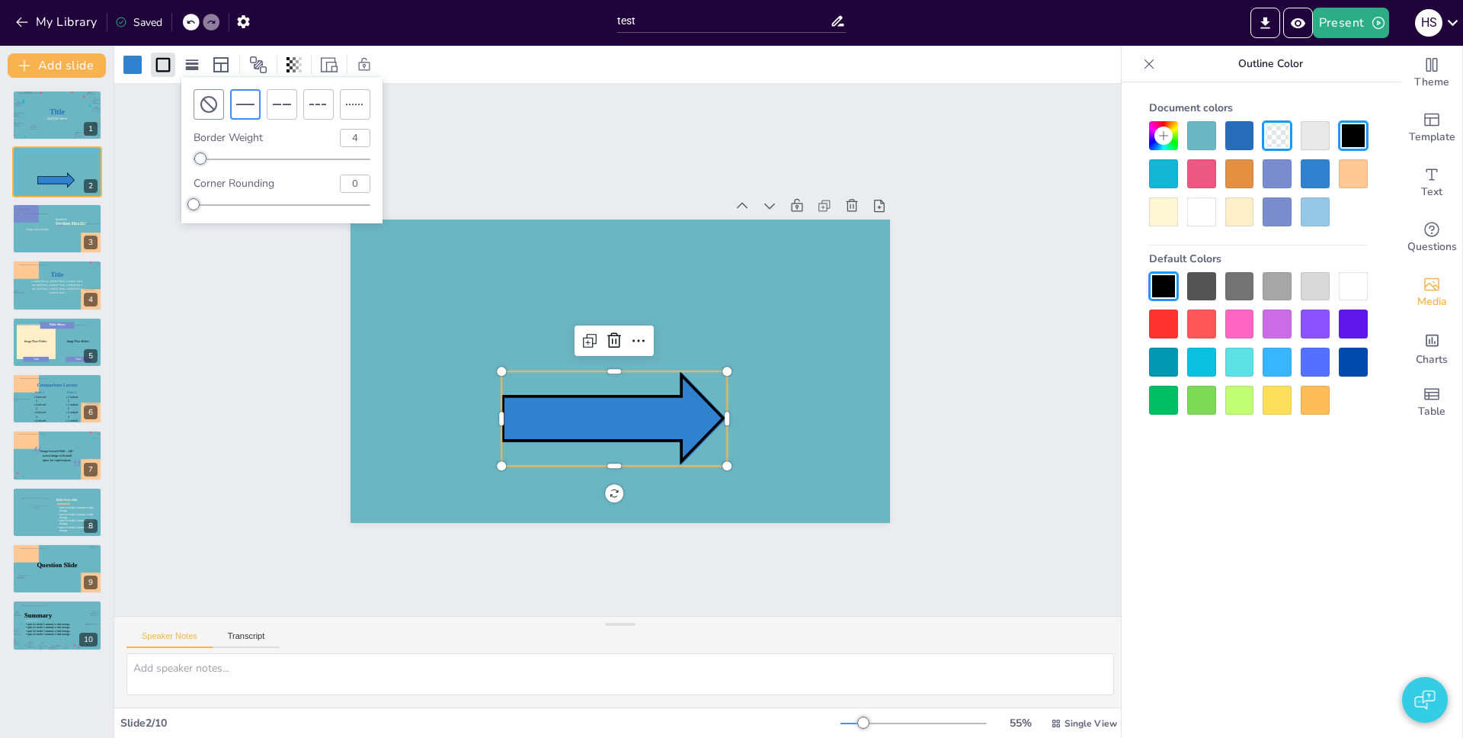
click at [213, 101] on icon at bounding box center [209, 104] width 18 height 18
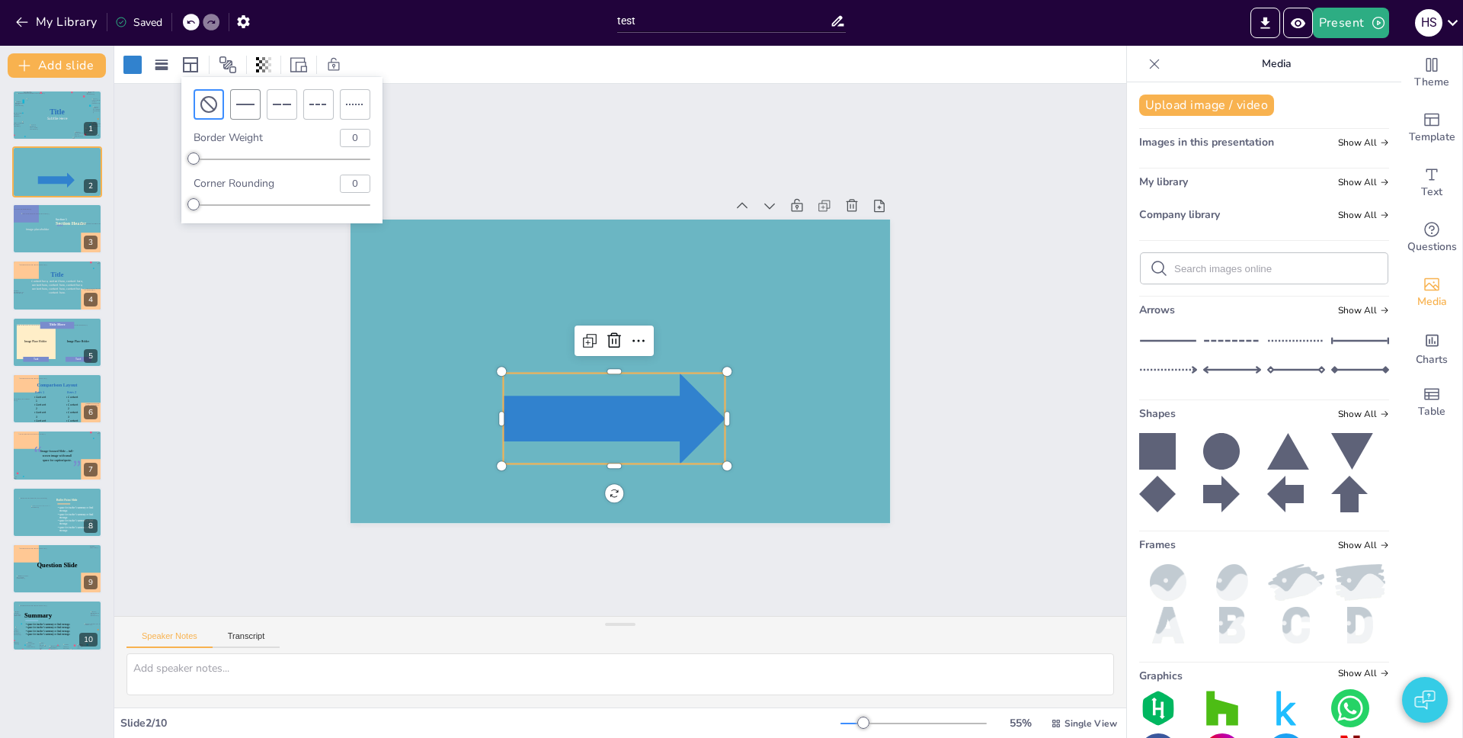
click at [254, 104] on icon at bounding box center [245, 104] width 18 height 18
type input "4"
